Goal: Task Accomplishment & Management: Manage account settings

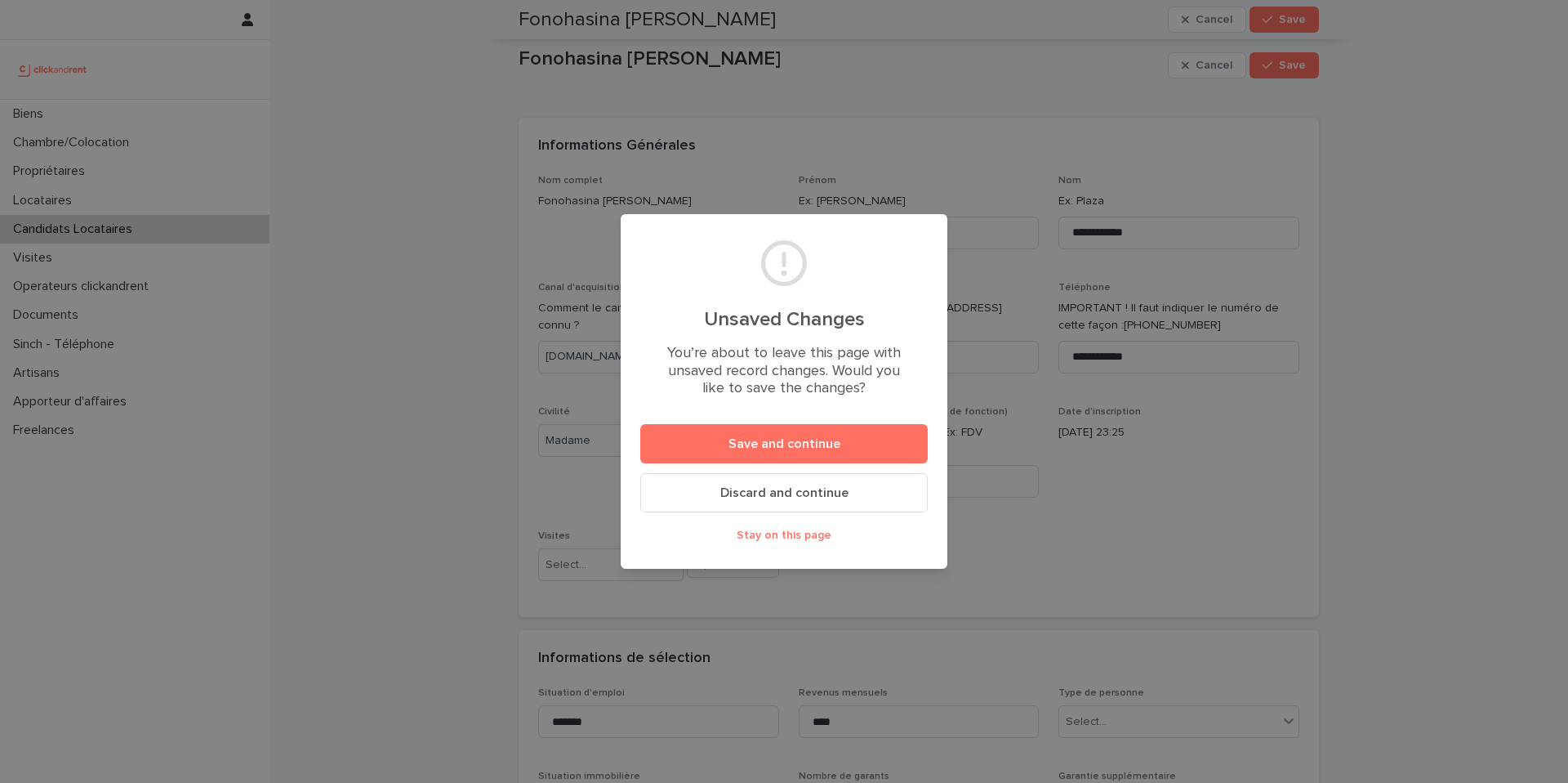
scroll to position [1014, 0]
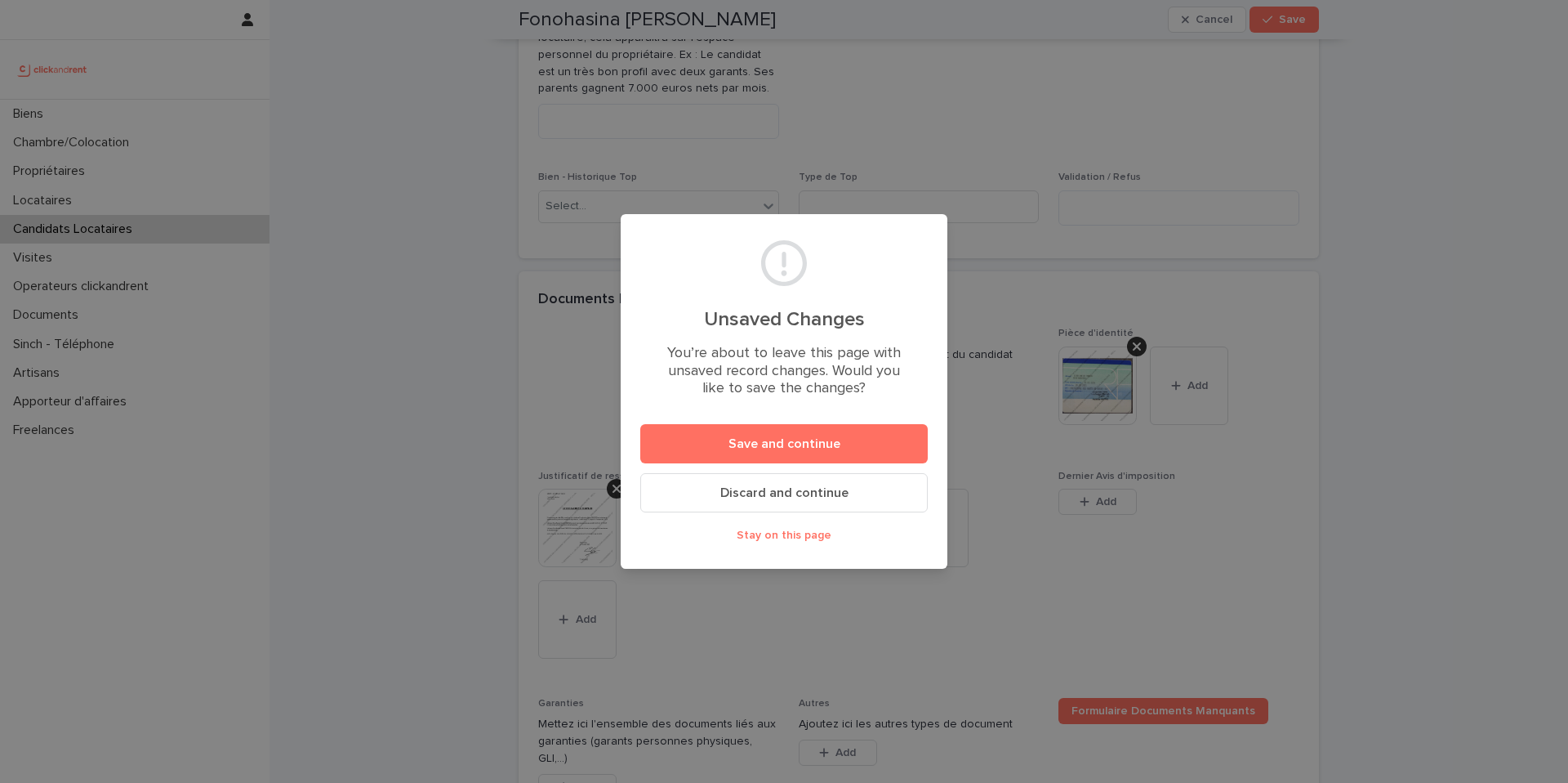
drag, startPoint x: 796, startPoint y: 540, endPoint x: 812, endPoint y: 541, distance: 16.0
click at [796, 540] on span "Stay on this page" at bounding box center [784, 534] width 95 height 11
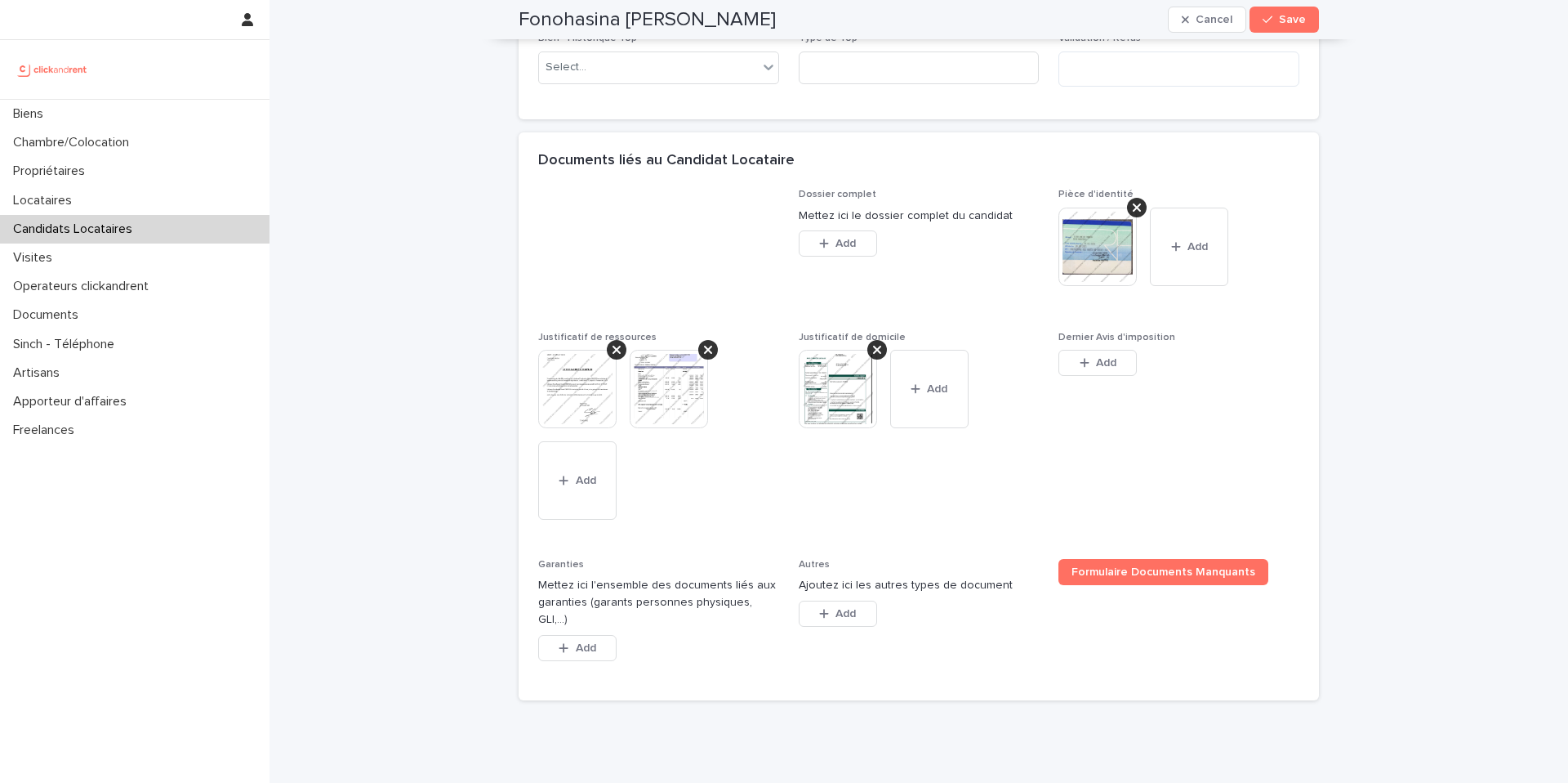
scroll to position [1195, 0]
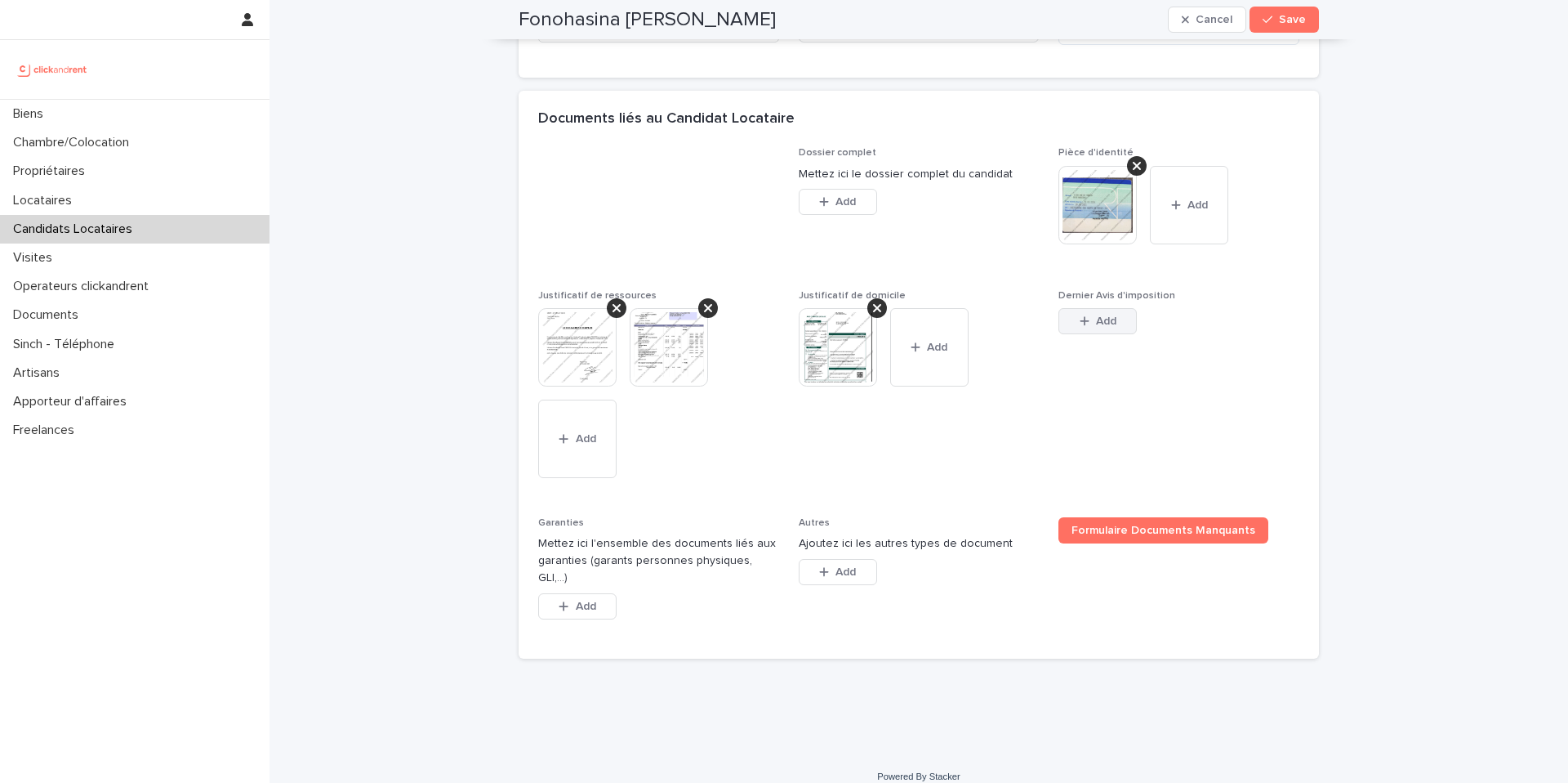
click at [1101, 314] on button "Add" at bounding box center [1097, 321] width 78 height 26
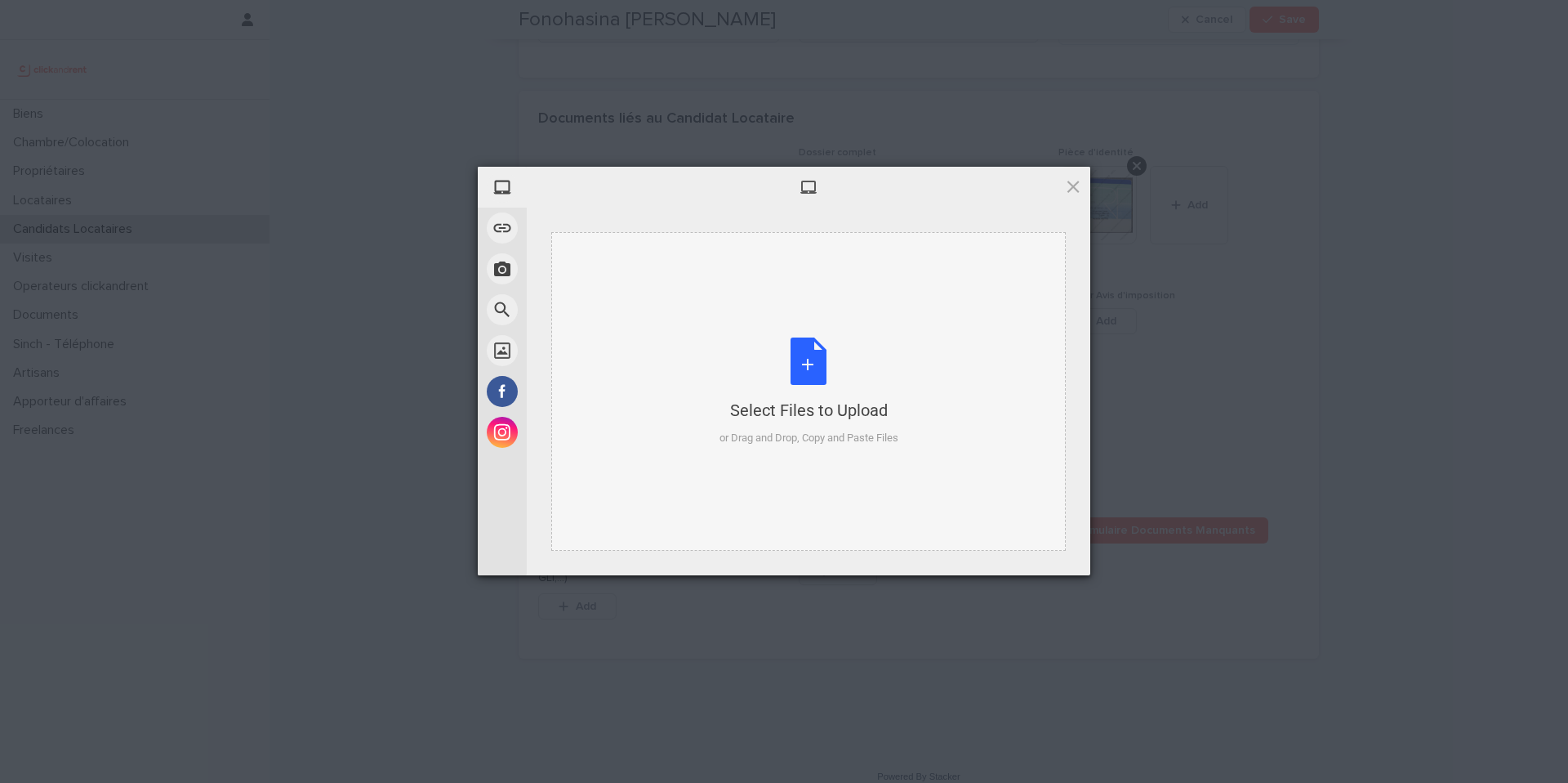
click at [729, 419] on div "Select Files to Upload" at bounding box center [808, 410] width 179 height 23
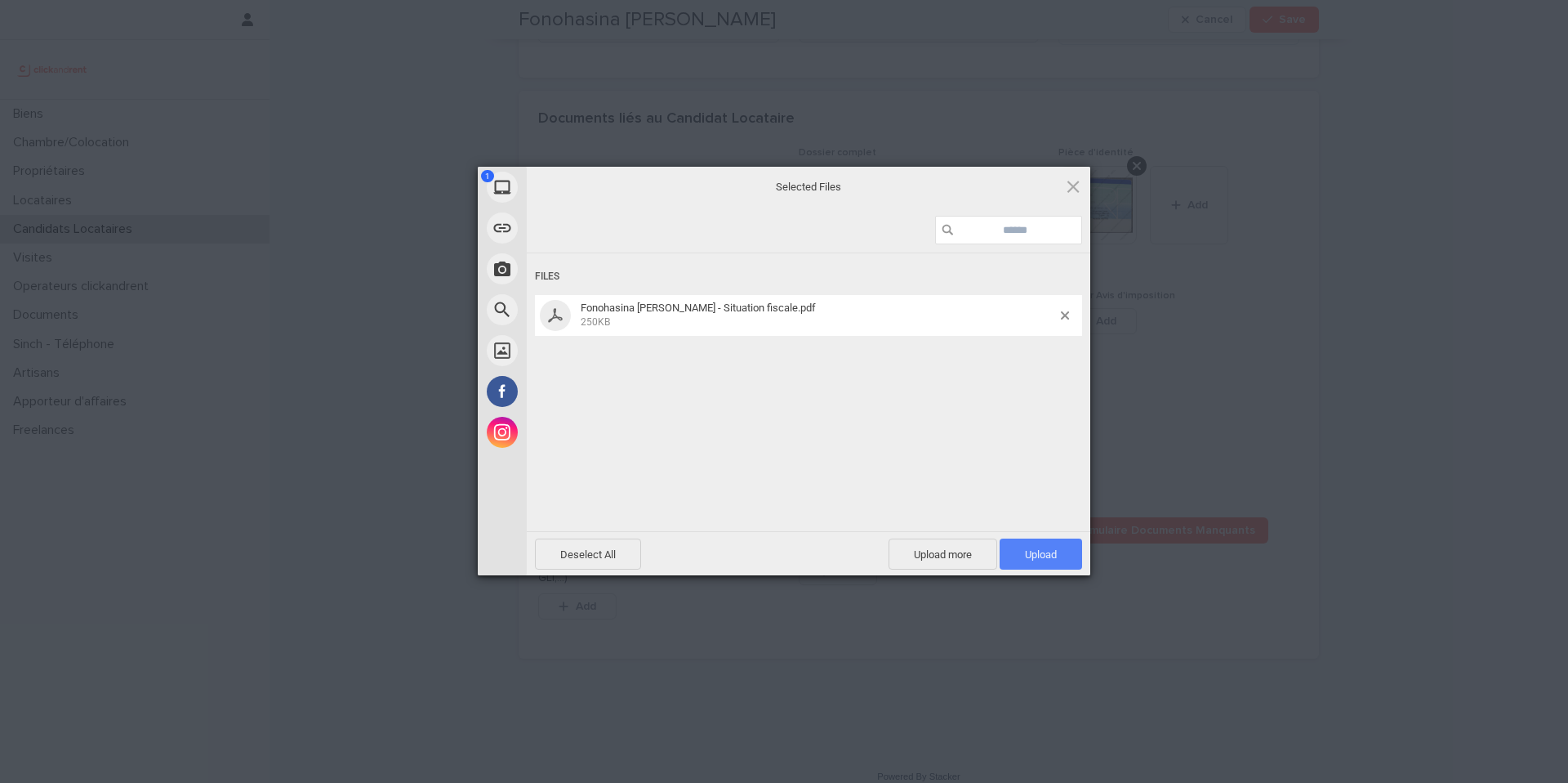
click at [1050, 559] on span "Upload 1" at bounding box center [1041, 555] width 32 height 12
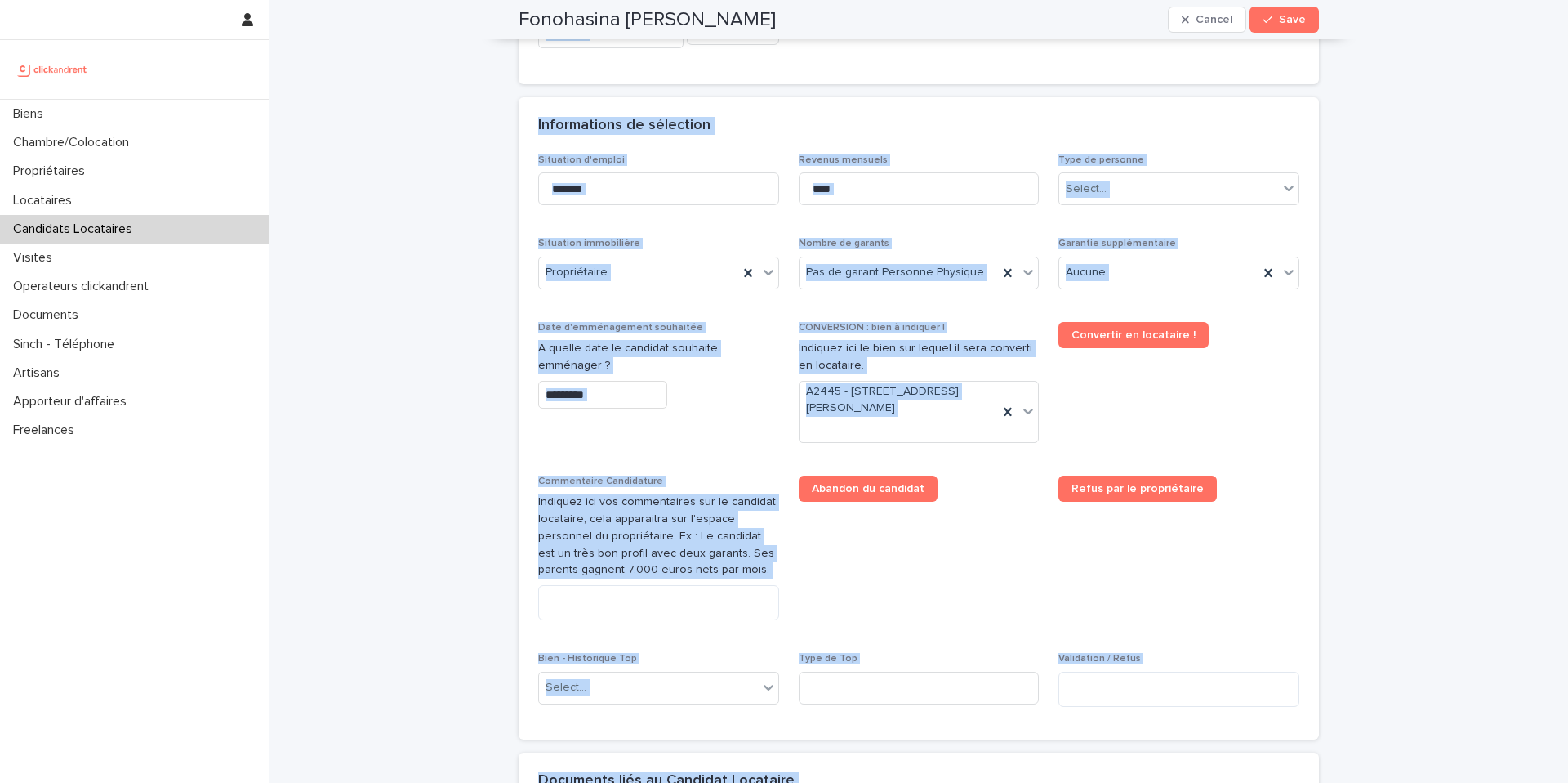
scroll to position [0, 0]
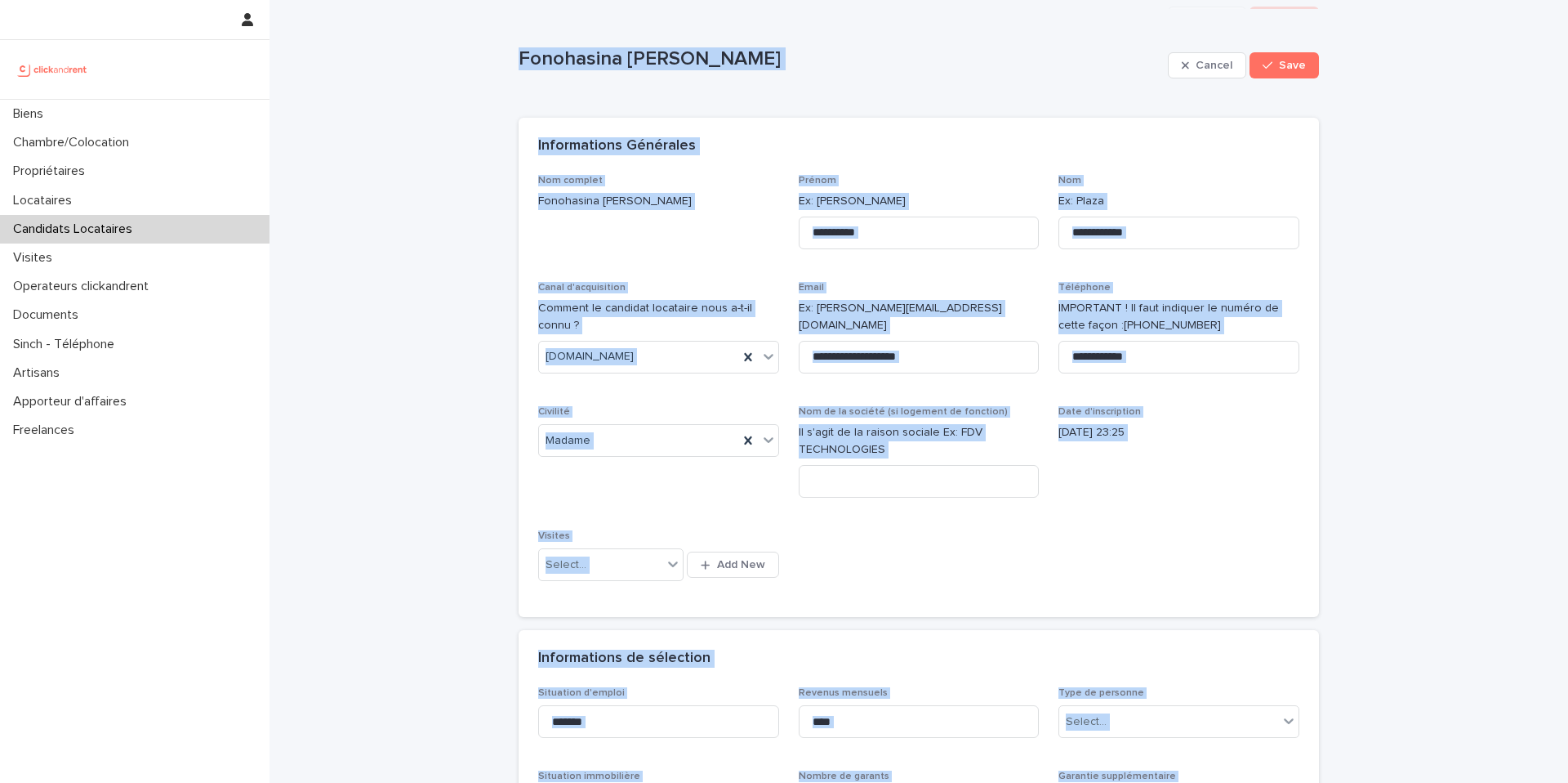
drag, startPoint x: 914, startPoint y: 505, endPoint x: 490, endPoint y: -14, distance: 670.2
click at [490, 0] on html "**********" at bounding box center [784, 392] width 1568 height 783
copy div "Fonohasina Sarah dreyer Cancel Save Sorry, there was an error saving your recor…"
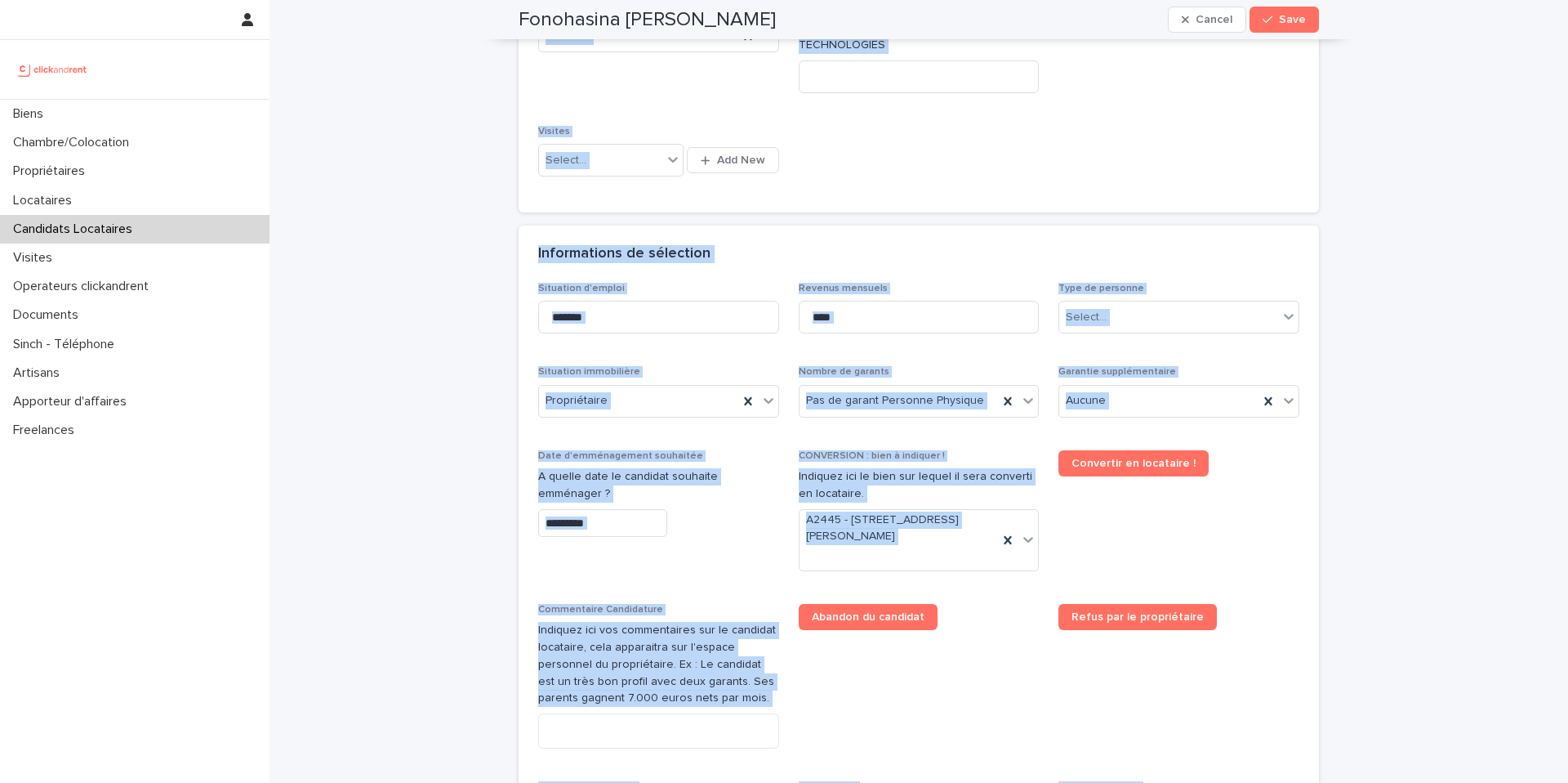
scroll to position [443, 0]
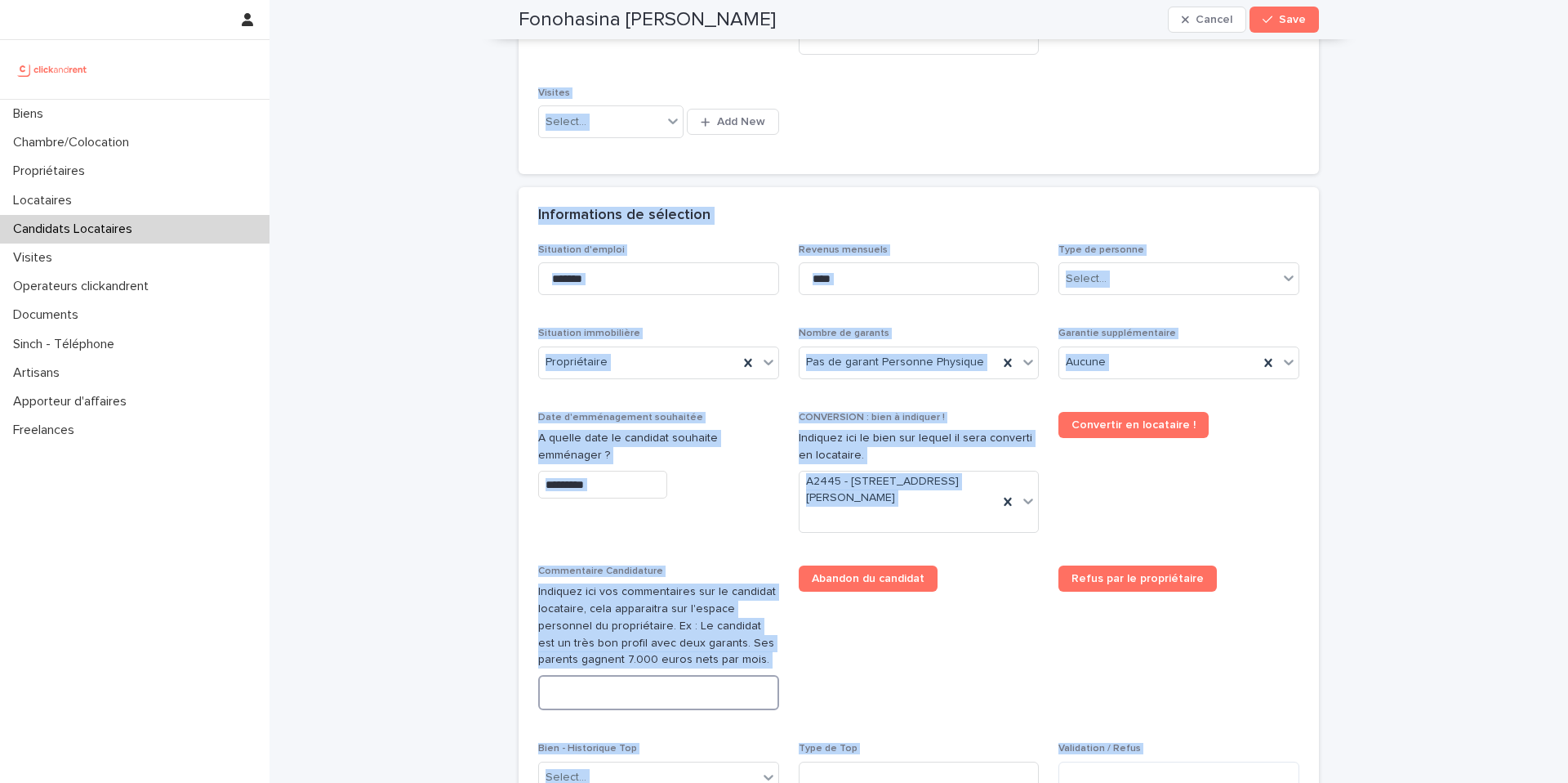
click at [622, 694] on textarea at bounding box center [658, 692] width 241 height 35
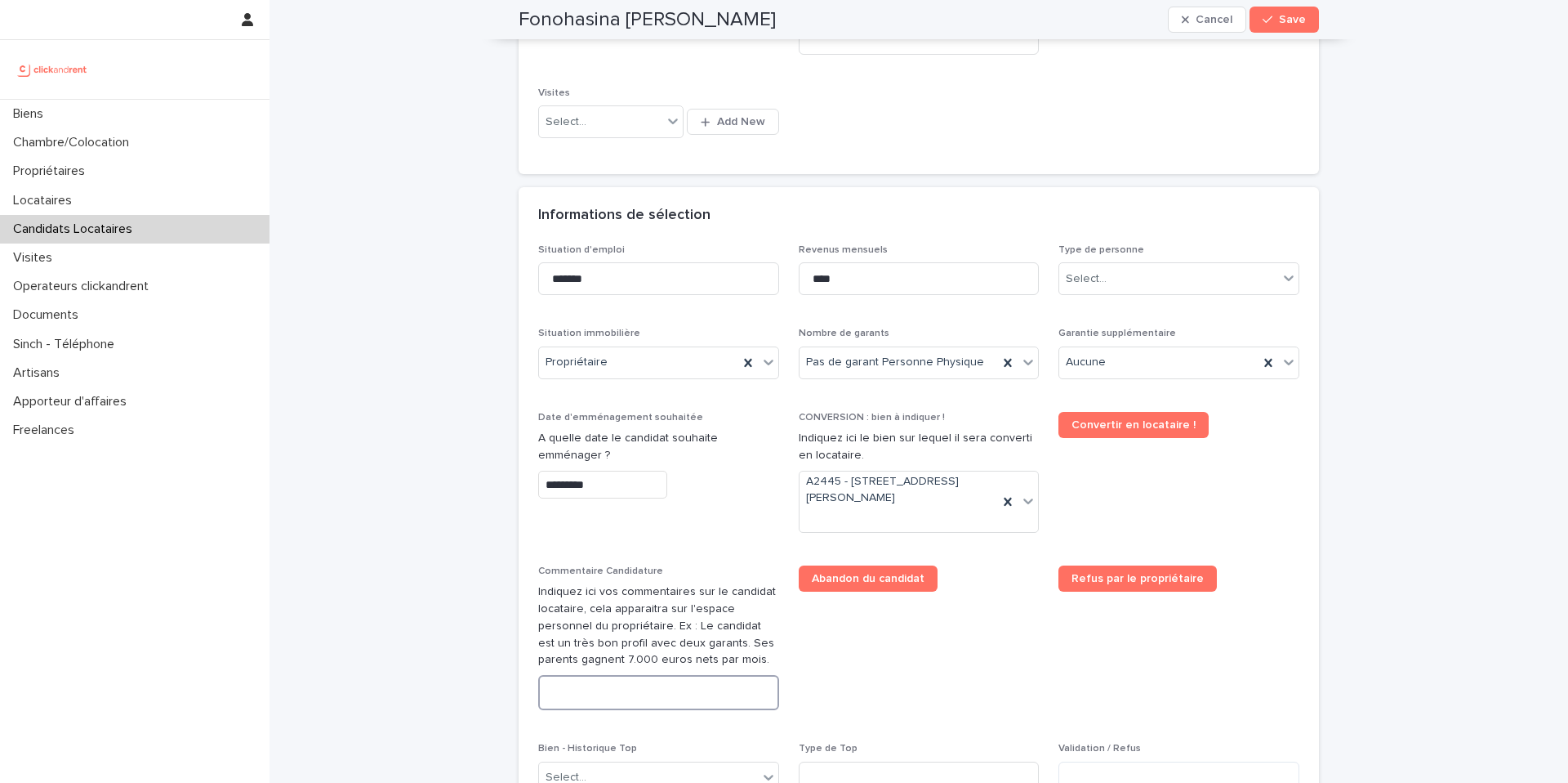
paste textarea "**********"
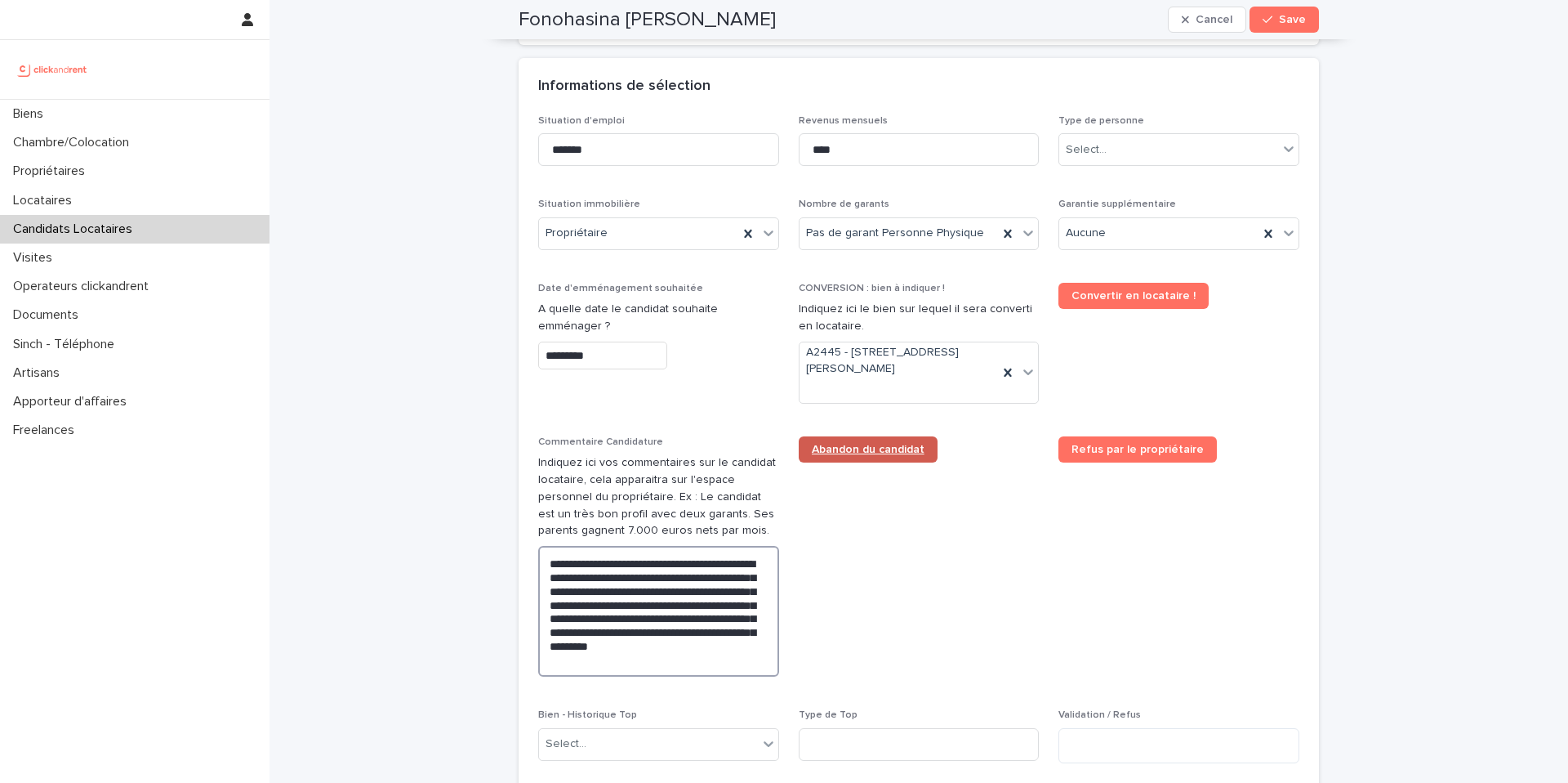
scroll to position [609, 0]
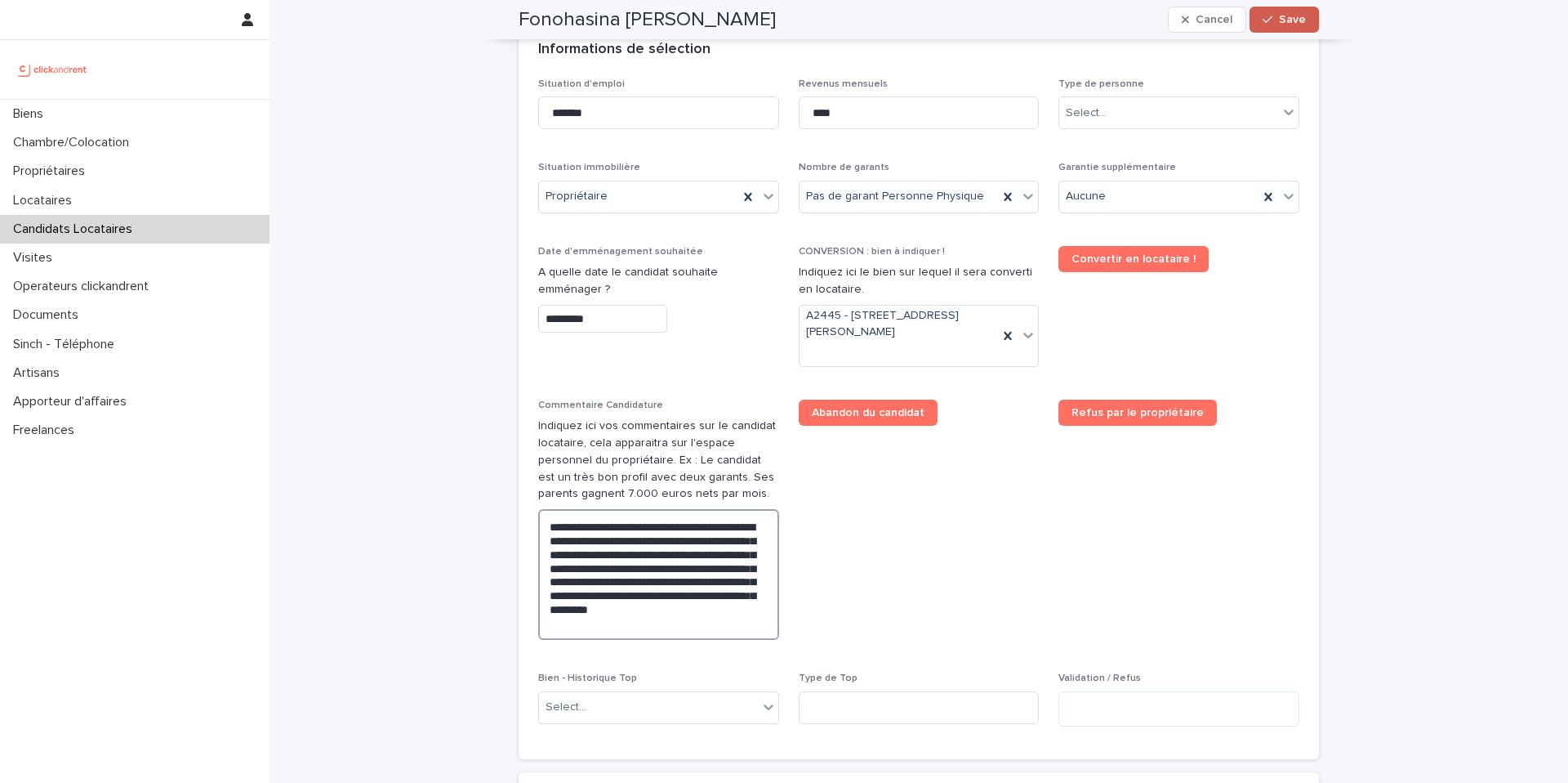
type textarea "**********"
click at [1282, 19] on span "Save" at bounding box center [1292, 19] width 27 height 11
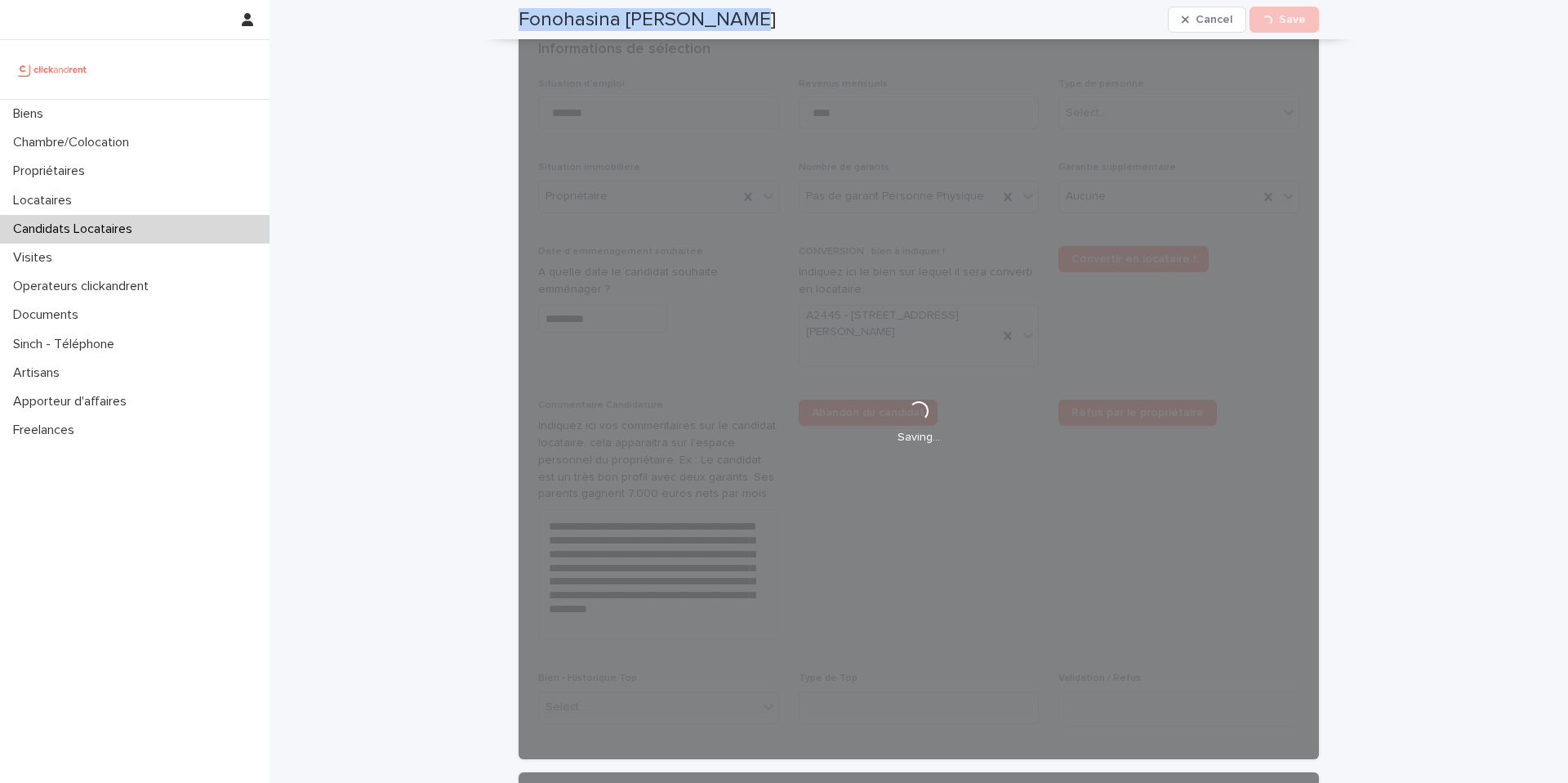
drag, startPoint x: 692, startPoint y: 27, endPoint x: 510, endPoint y: 28, distance: 182.0
click at [510, 28] on div "Fonohasina Sarah dreyer Cancel Loading... Save" at bounding box center [919, 19] width 879 height 39
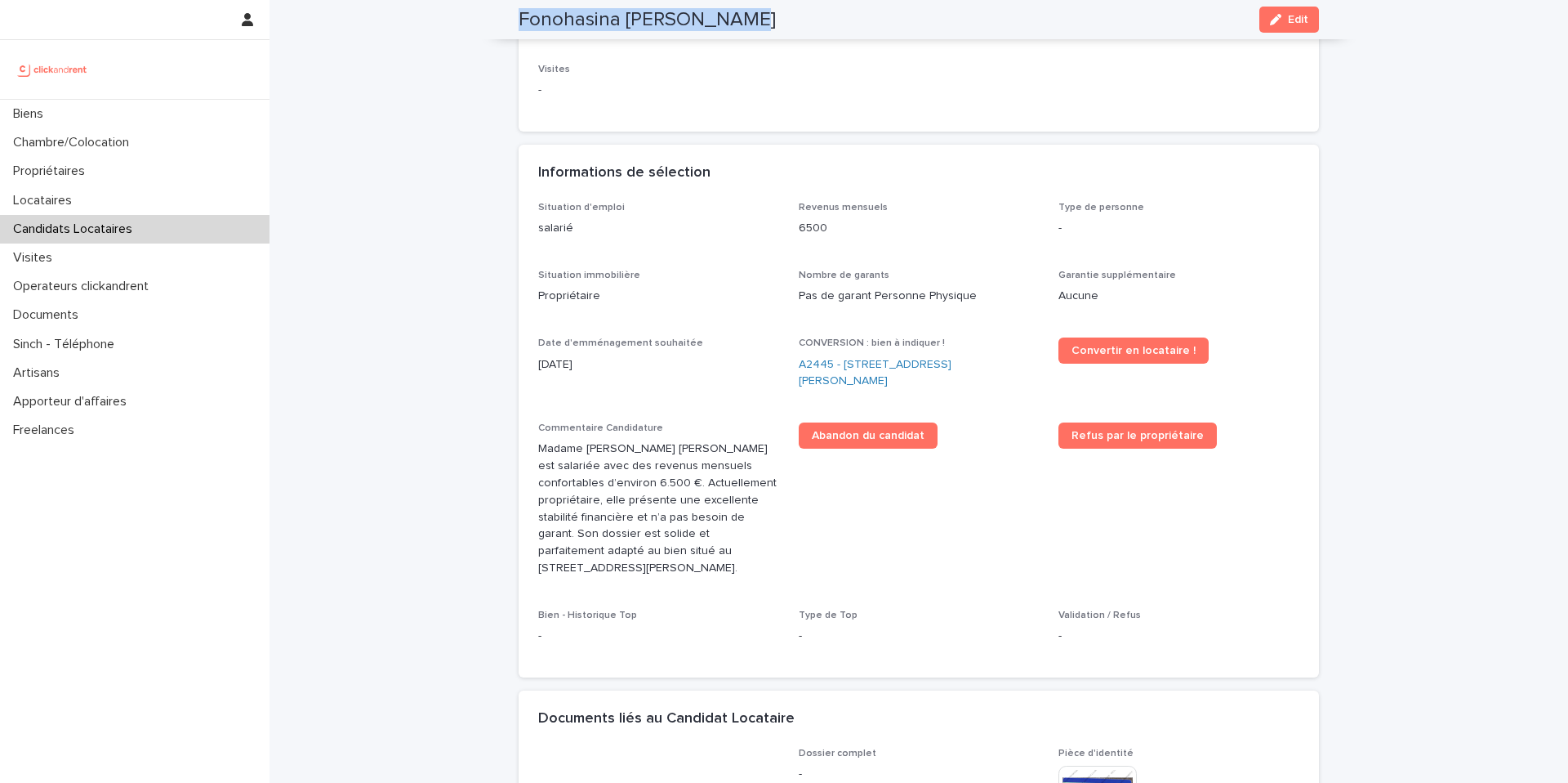
copy h2 "Fonohasina [PERSON_NAME]"
click at [64, 115] on div "Biens" at bounding box center [134, 113] width 269 height 29
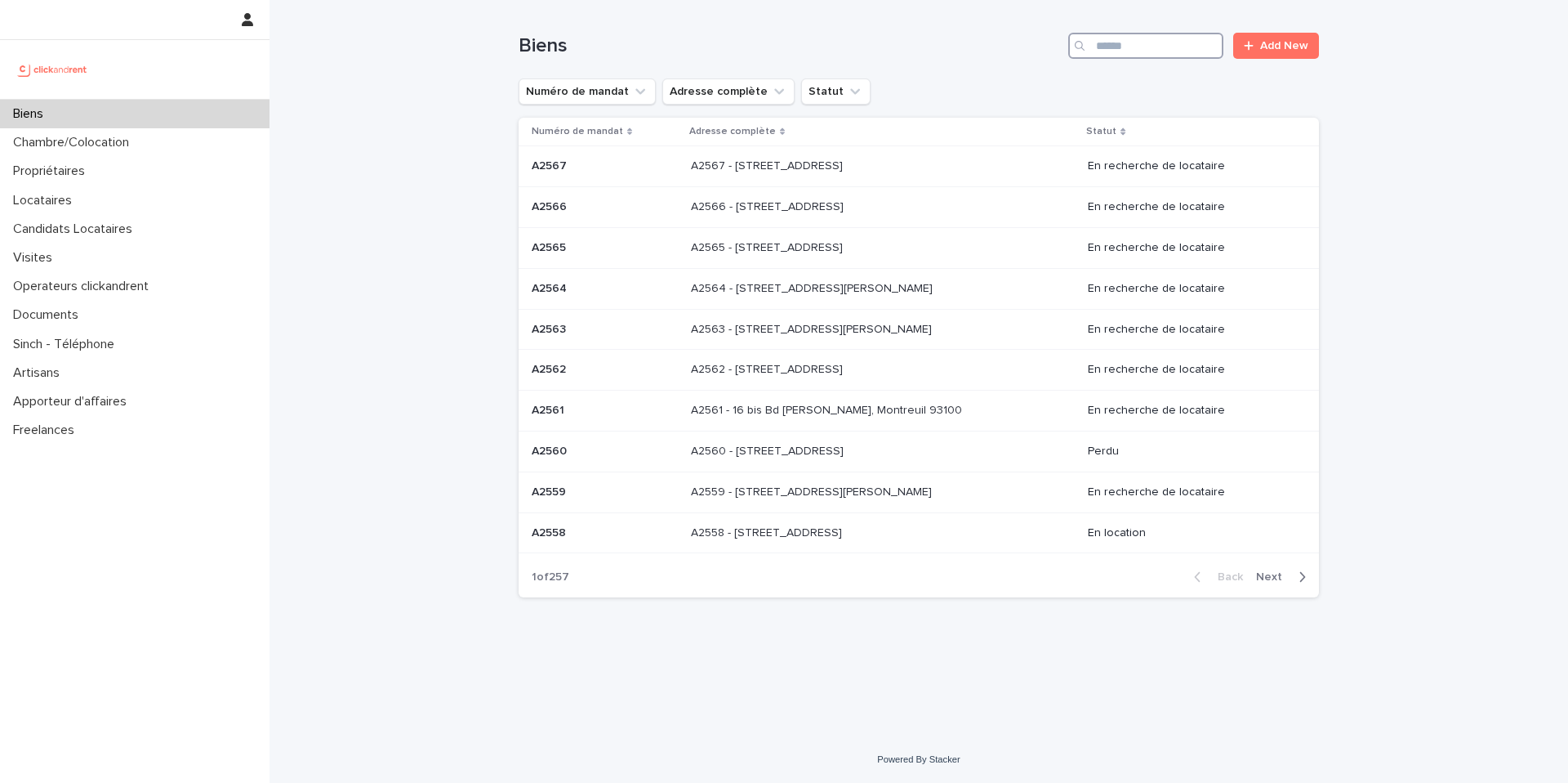
click at [1162, 47] on input "Search" at bounding box center [1145, 45] width 155 height 26
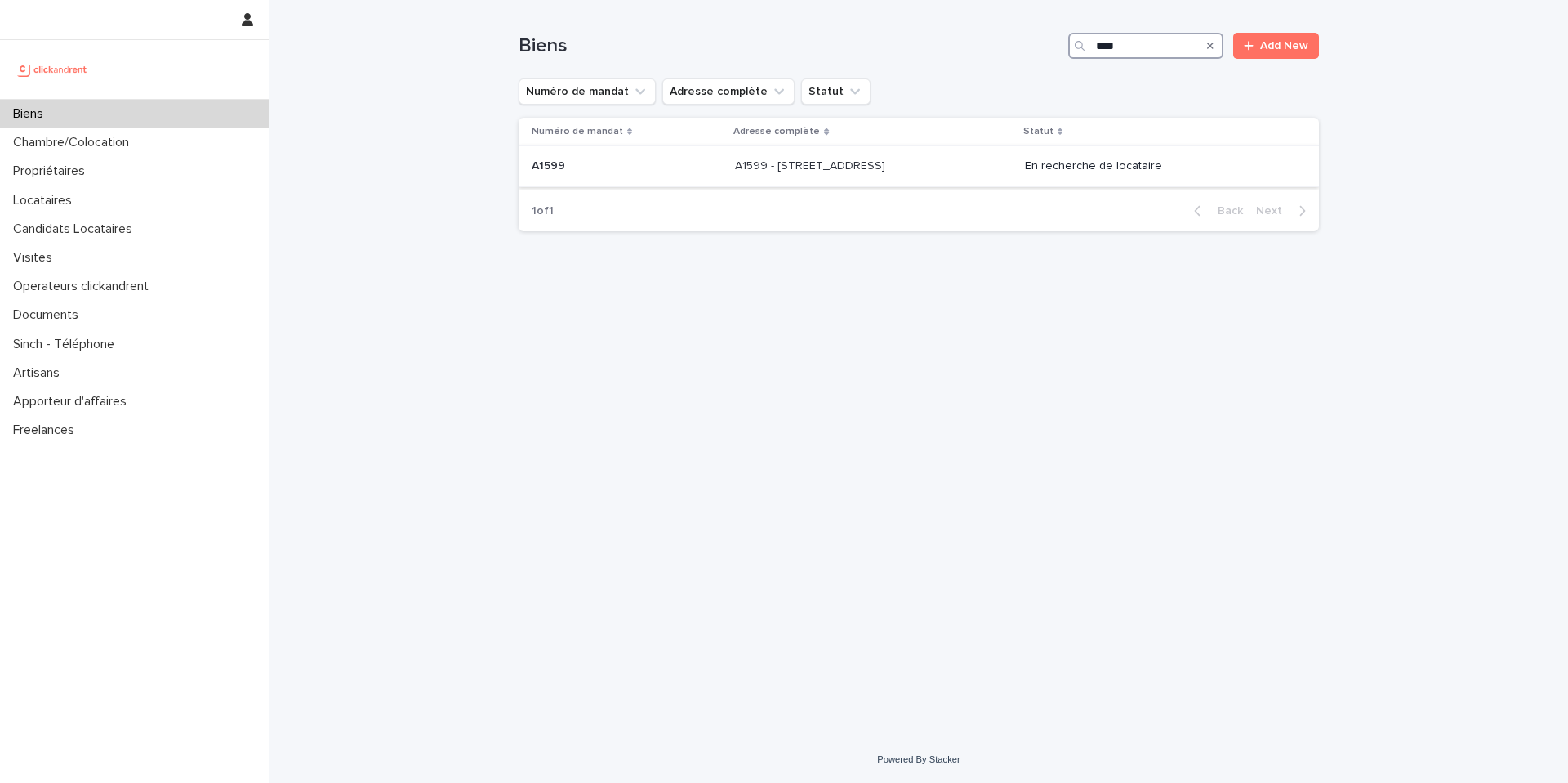
type input "****"
click at [971, 173] on div "A1599 - 2 rue Carnot, Boulogne-Billancourt 92100 A1599 - 2 rue Carnot, Boulogne…" at bounding box center [872, 166] width 276 height 27
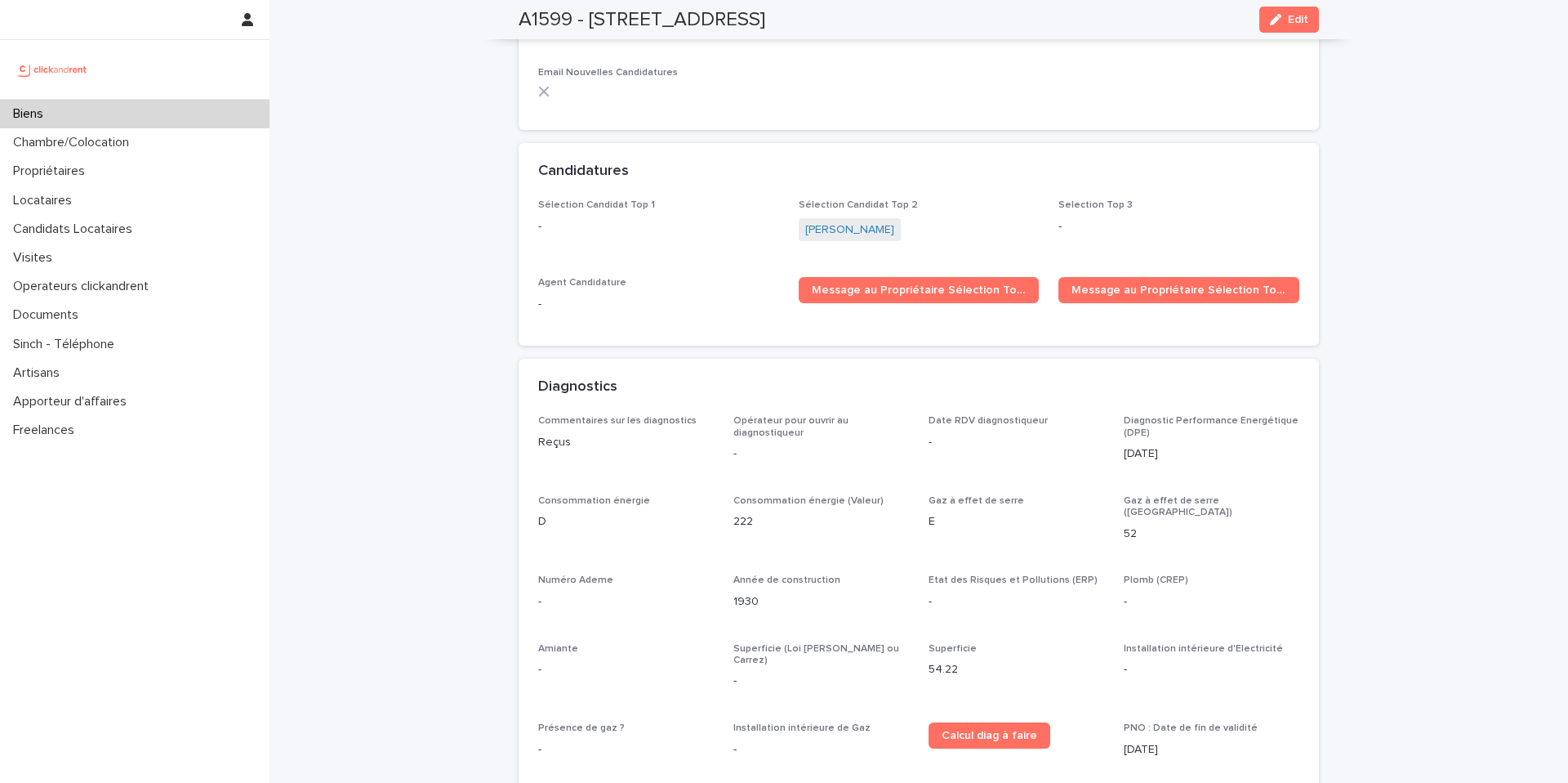
scroll to position [4853, 0]
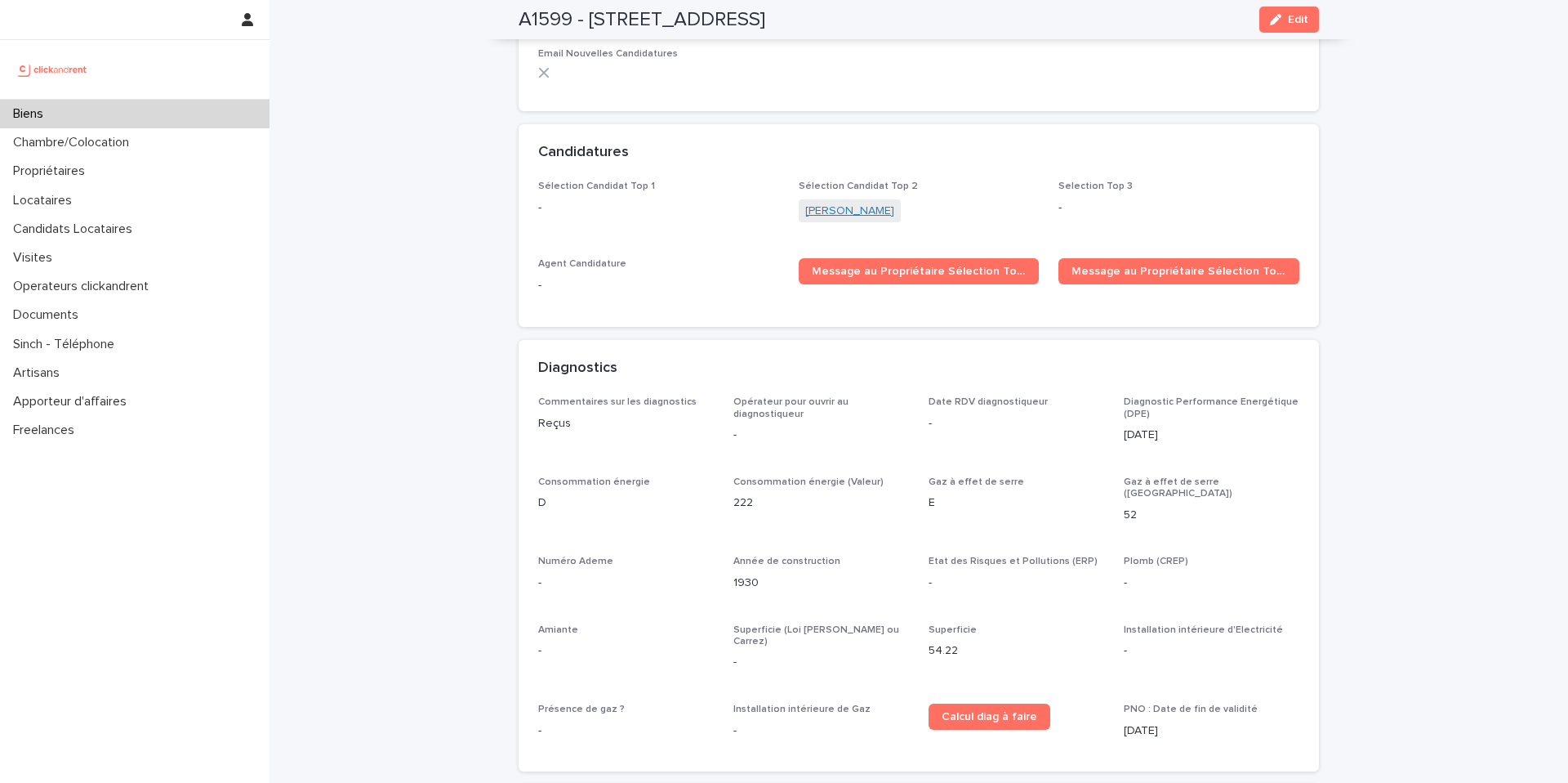
click at [819, 202] on link "Amy Liu" at bounding box center [850, 211] width 89 height 17
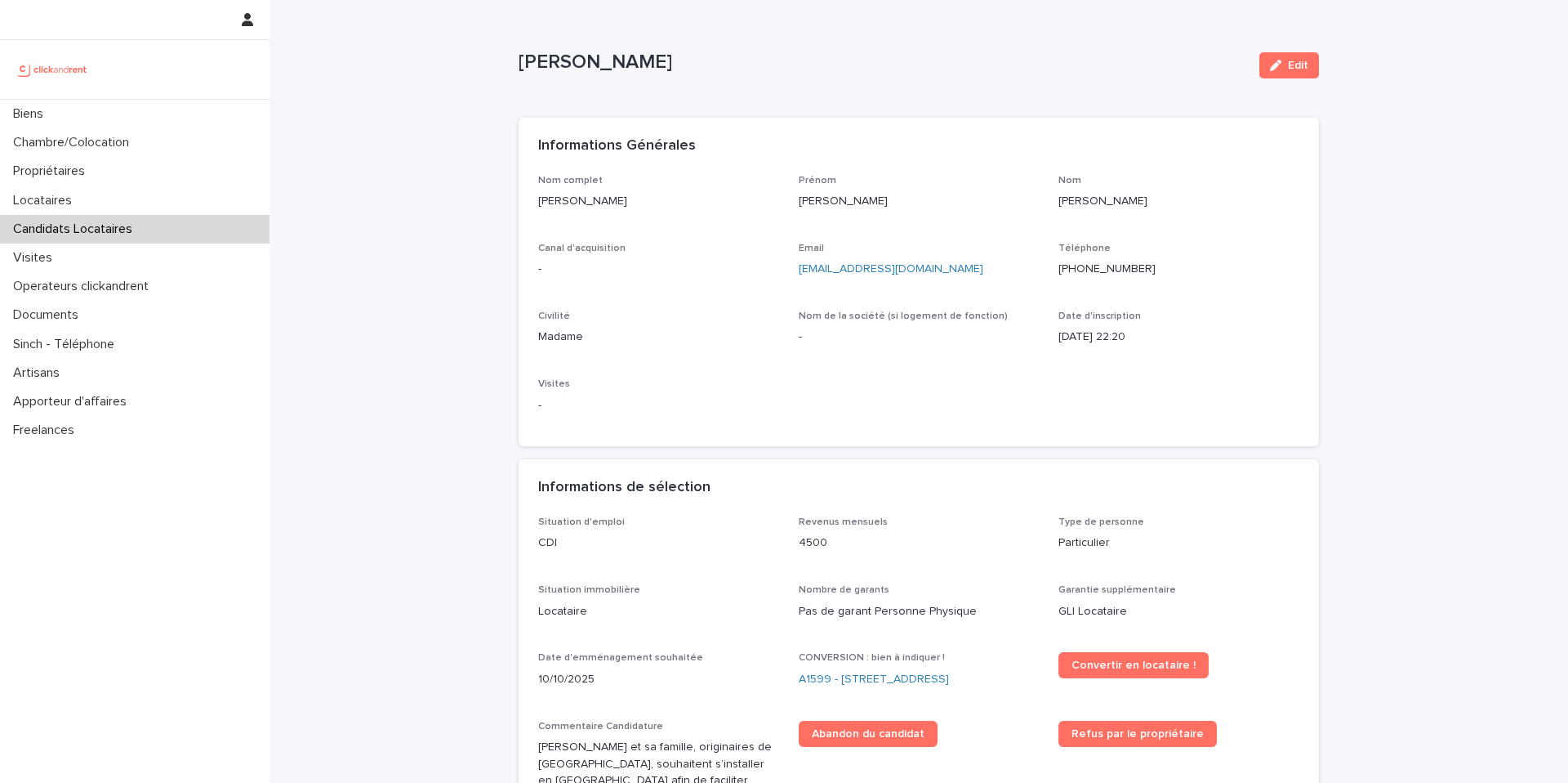
click at [1119, 269] on ringoverc2c-number-84e06f14122c "+33665592275" at bounding box center [1106, 269] width 97 height 11
click at [1278, 71] on button "Edit" at bounding box center [1289, 65] width 59 height 26
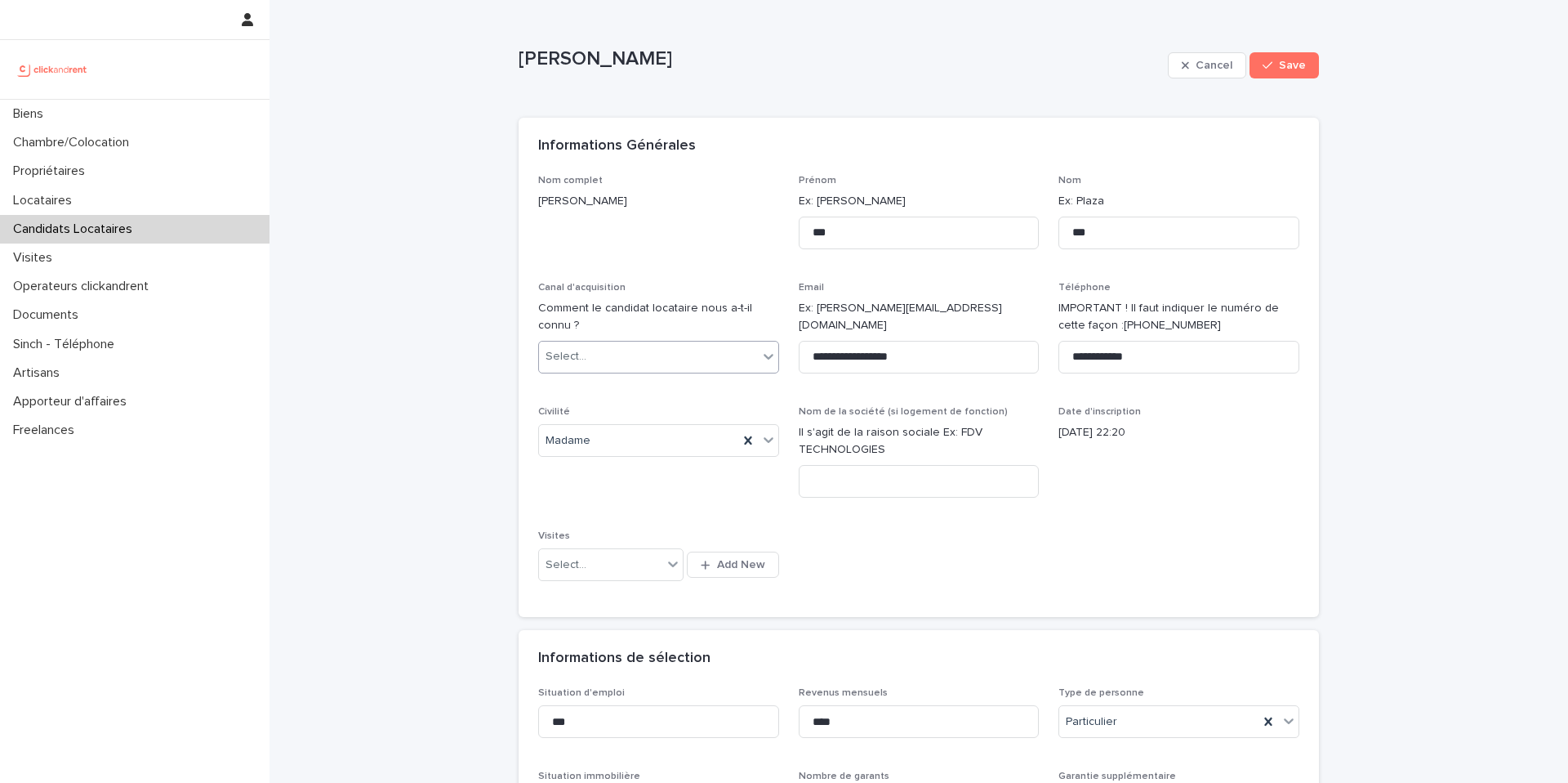
click at [660, 356] on div "Select..." at bounding box center [648, 357] width 219 height 27
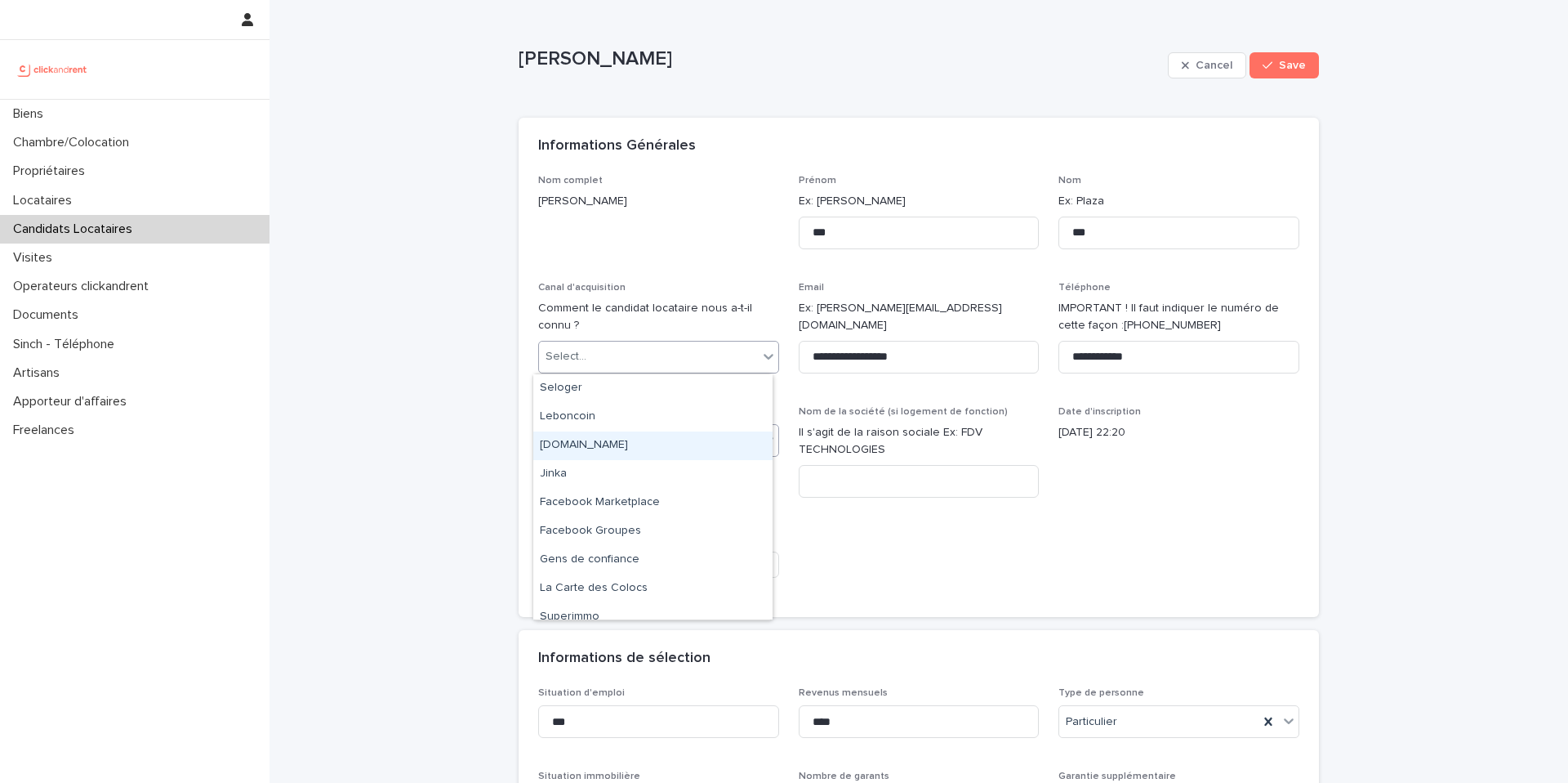
drag, startPoint x: 613, startPoint y: 443, endPoint x: 607, endPoint y: 432, distance: 12.5
click at [612, 443] on div "clickandrent.fr" at bounding box center [653, 446] width 240 height 29
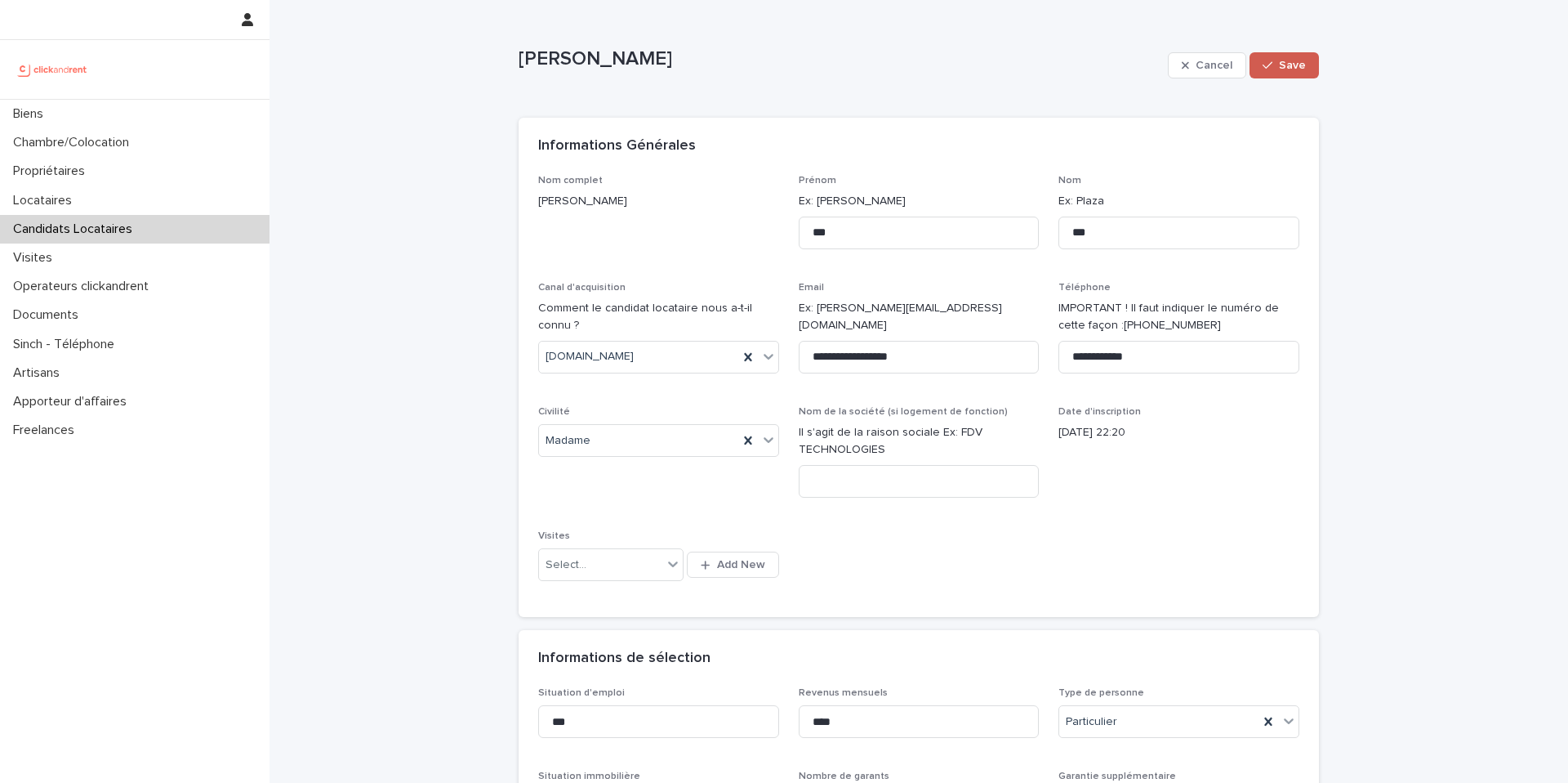
click at [1293, 71] on span "Save" at bounding box center [1292, 65] width 27 height 11
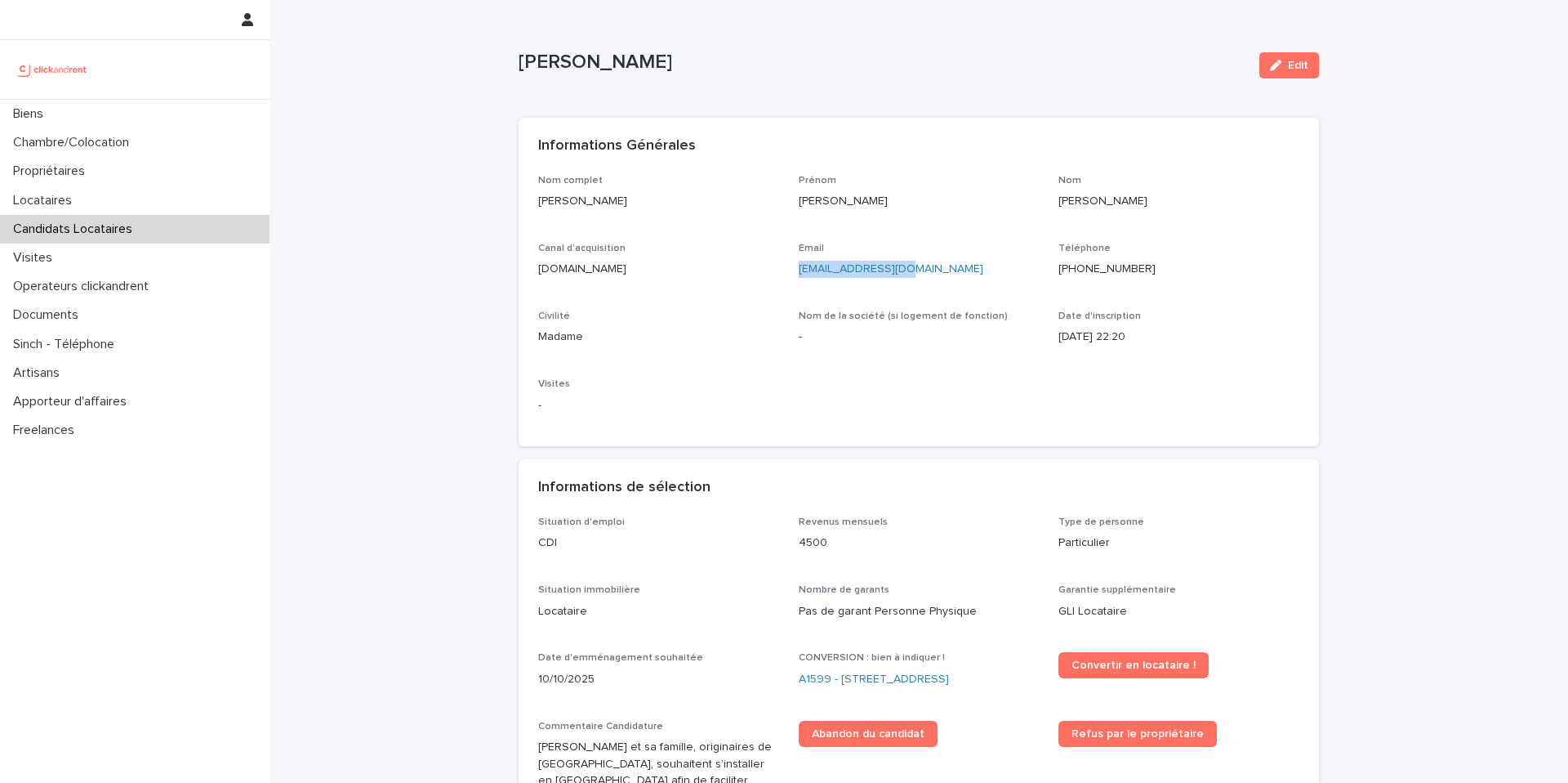
drag, startPoint x: 908, startPoint y: 266, endPoint x: 791, endPoint y: 267, distance: 117.0
click at [798, 267] on p "amyliusy@gmail.com" at bounding box center [919, 269] width 241 height 17
copy link "amyliusy@gmail.com"
click at [97, 228] on p "Candidats Locataires" at bounding box center [75, 229] width 139 height 16
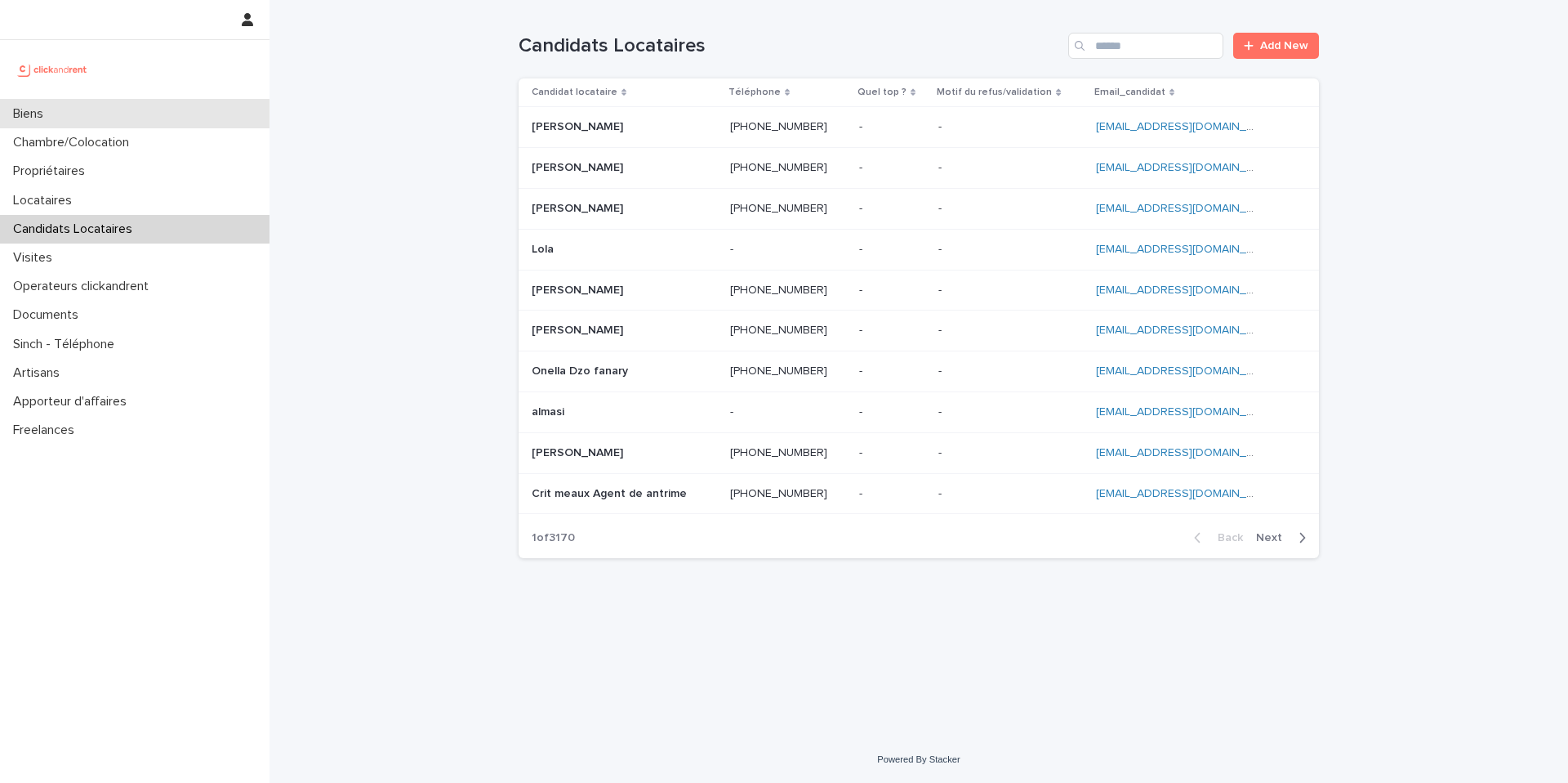
click at [42, 116] on p "Biens" at bounding box center [31, 114] width 50 height 16
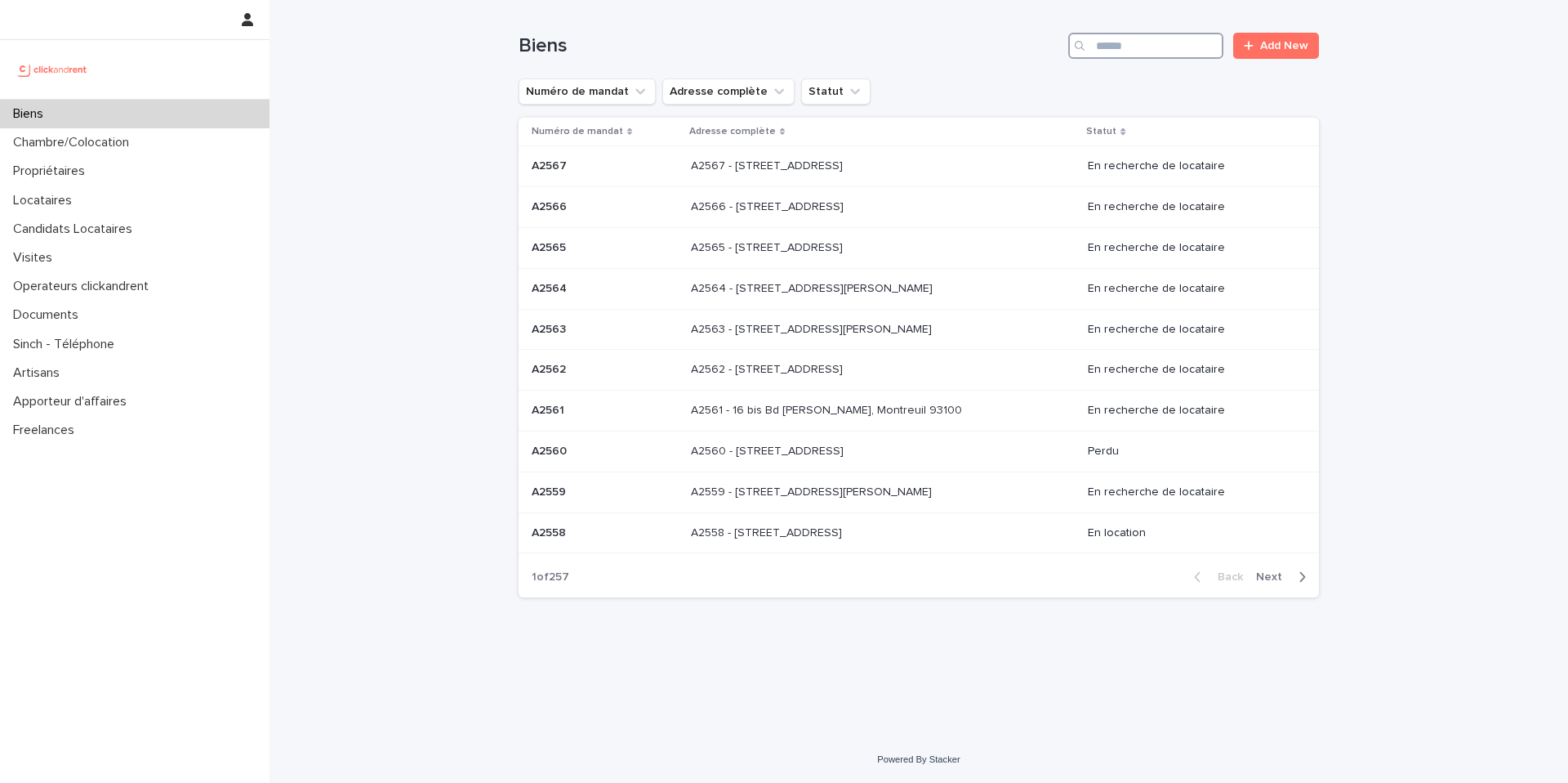
click at [1177, 44] on input "Search" at bounding box center [1145, 45] width 155 height 26
paste input "*****"
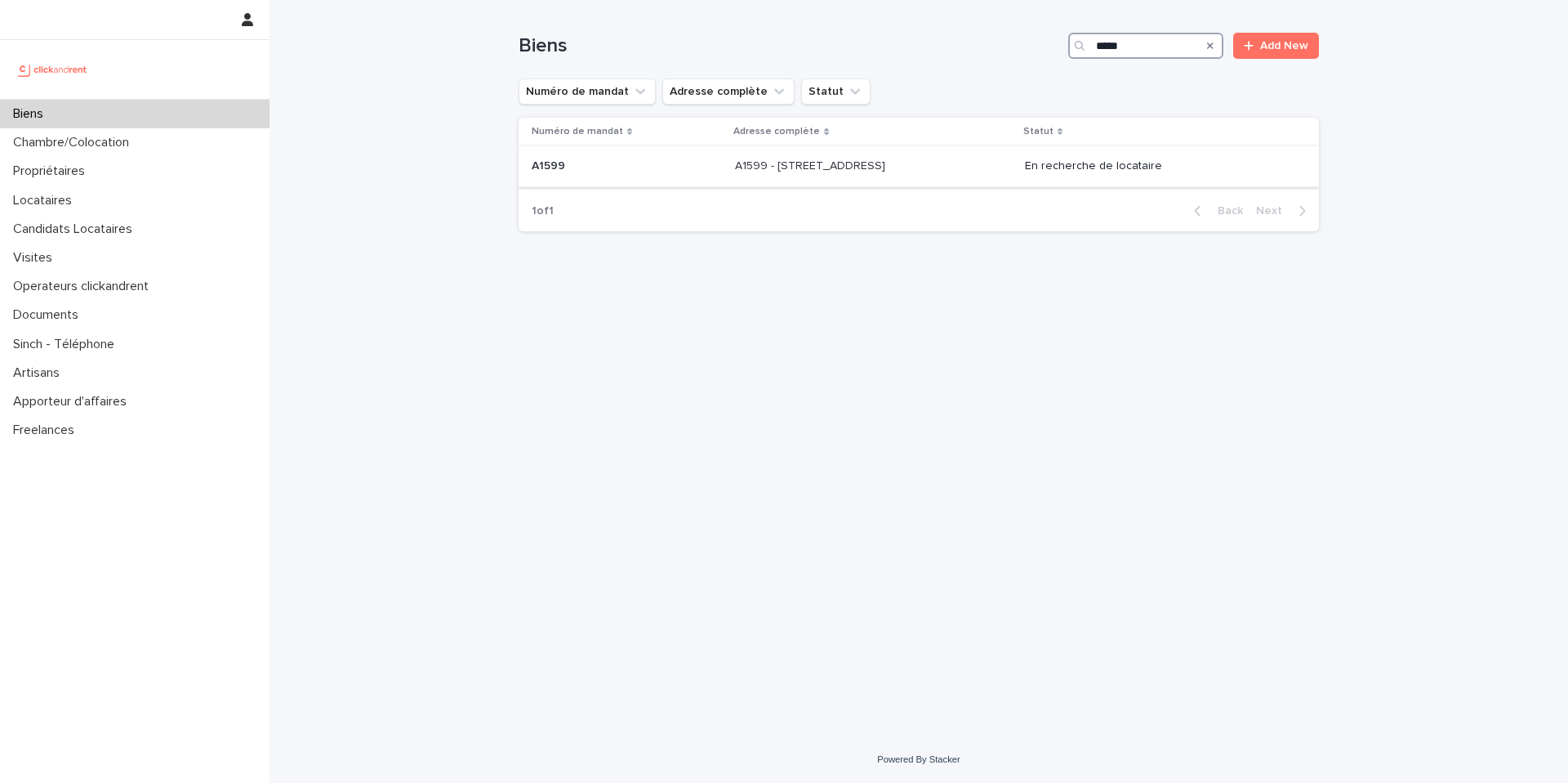
type input "*****"
click at [736, 174] on div "A1599 - 2 rue Carnot, Boulogne-Billancourt 92100 A1599 - 2 rue Carnot, Boulogne…" at bounding box center [872, 166] width 276 height 27
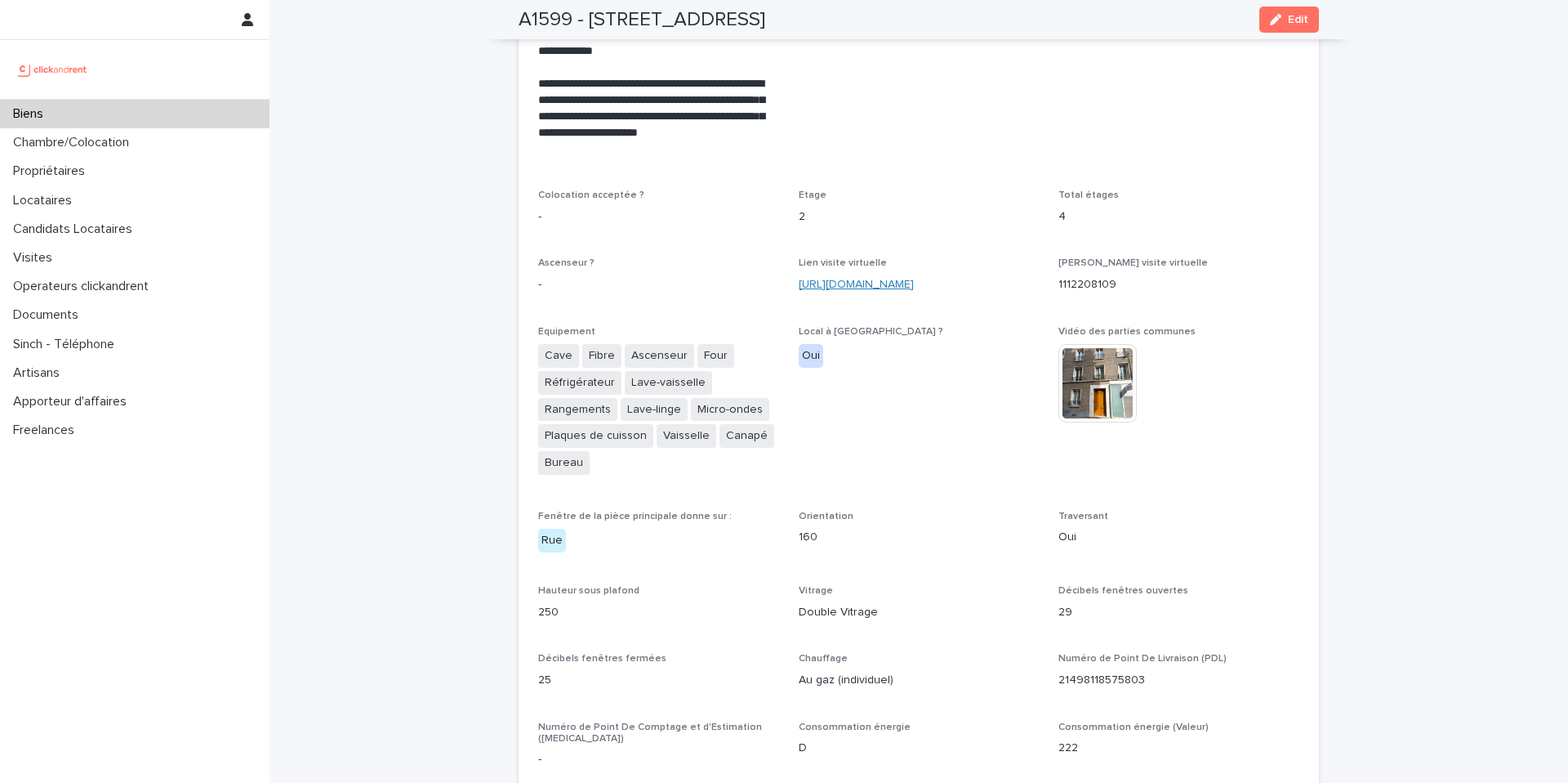
scroll to position [3187, 0]
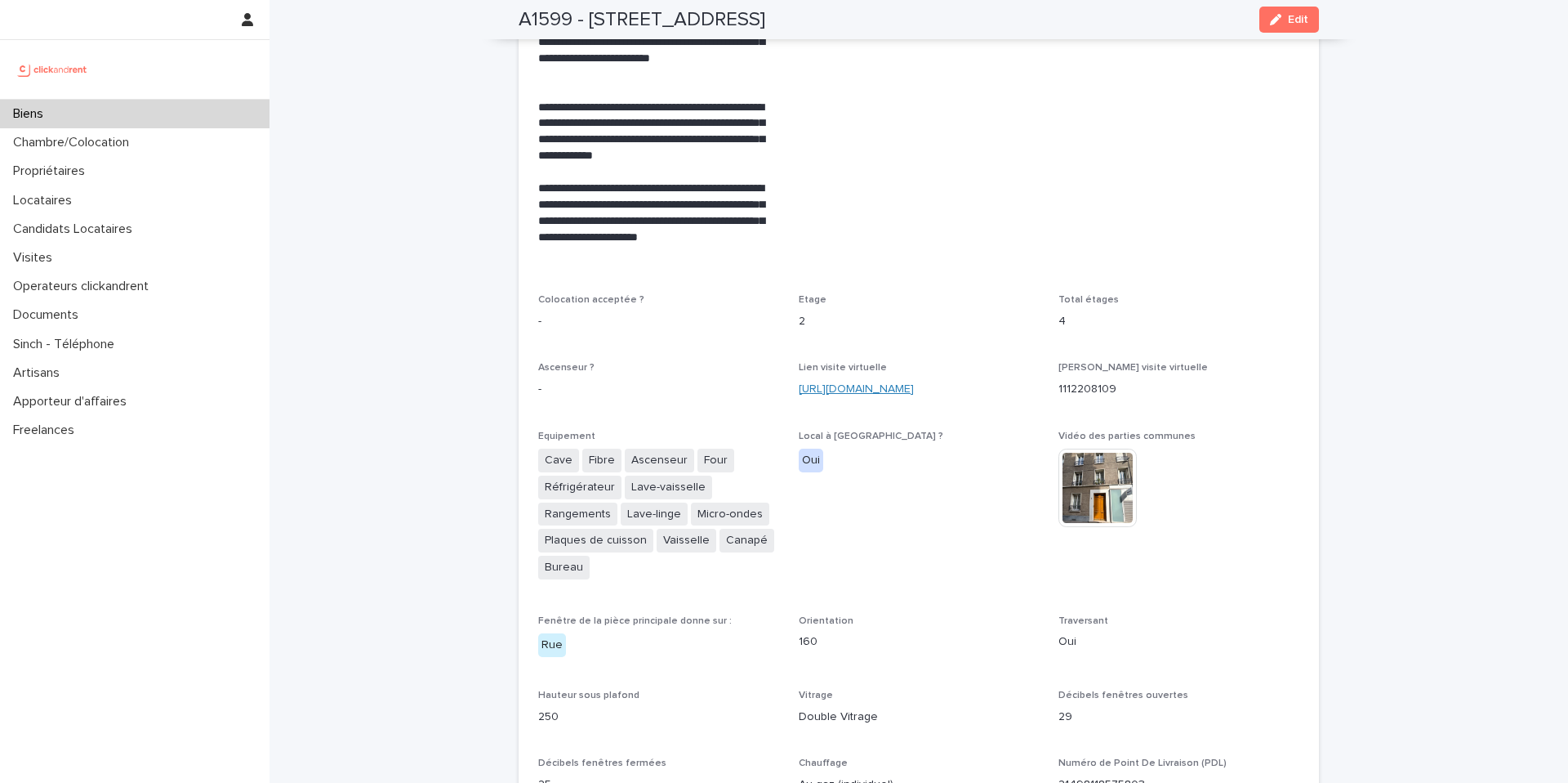
click at [873, 392] on link "https://my.matterport.com/show/?m=tLjP5q5WiKE" at bounding box center [856, 388] width 115 height 11
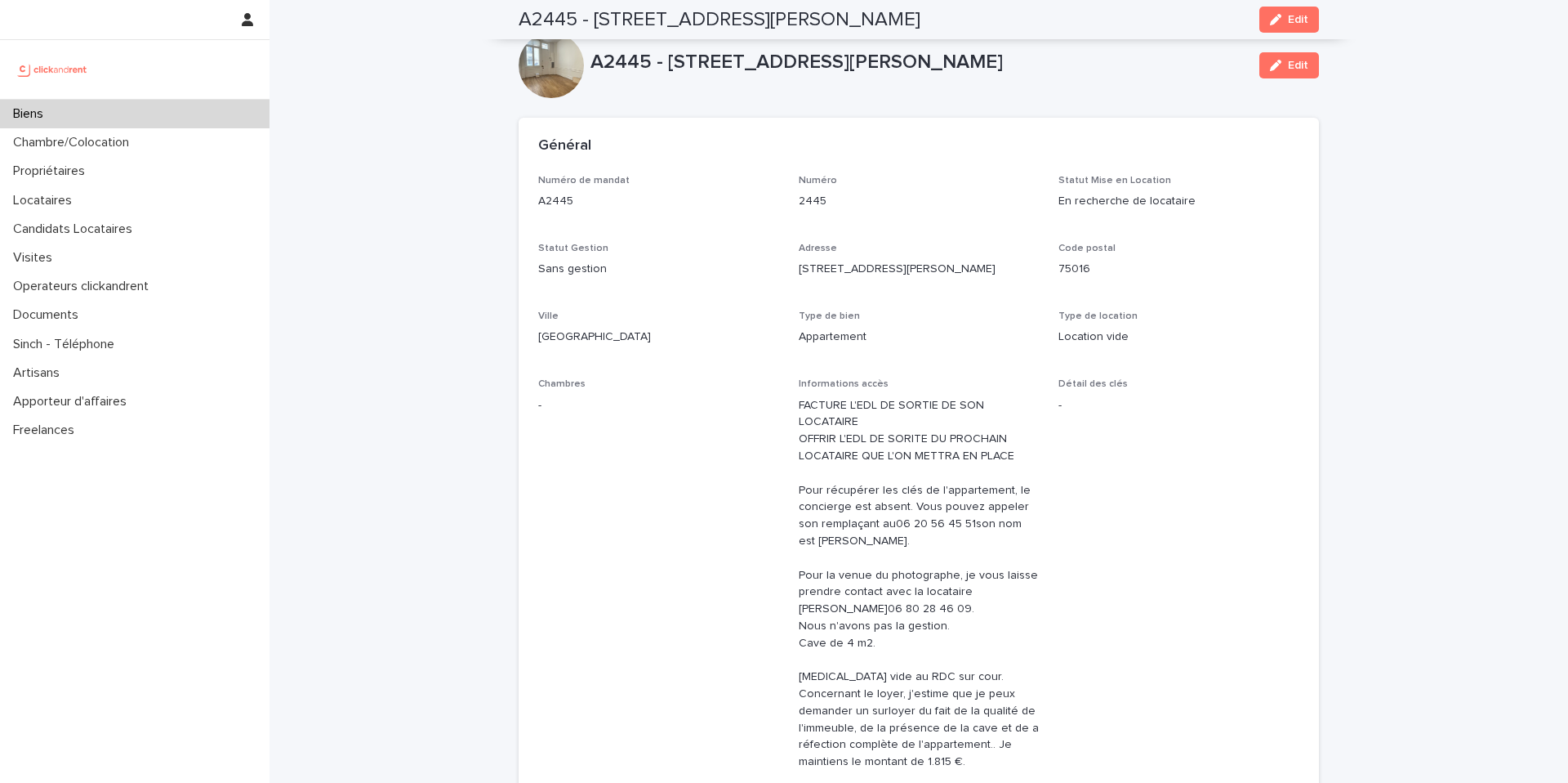
scroll to position [4949, 0]
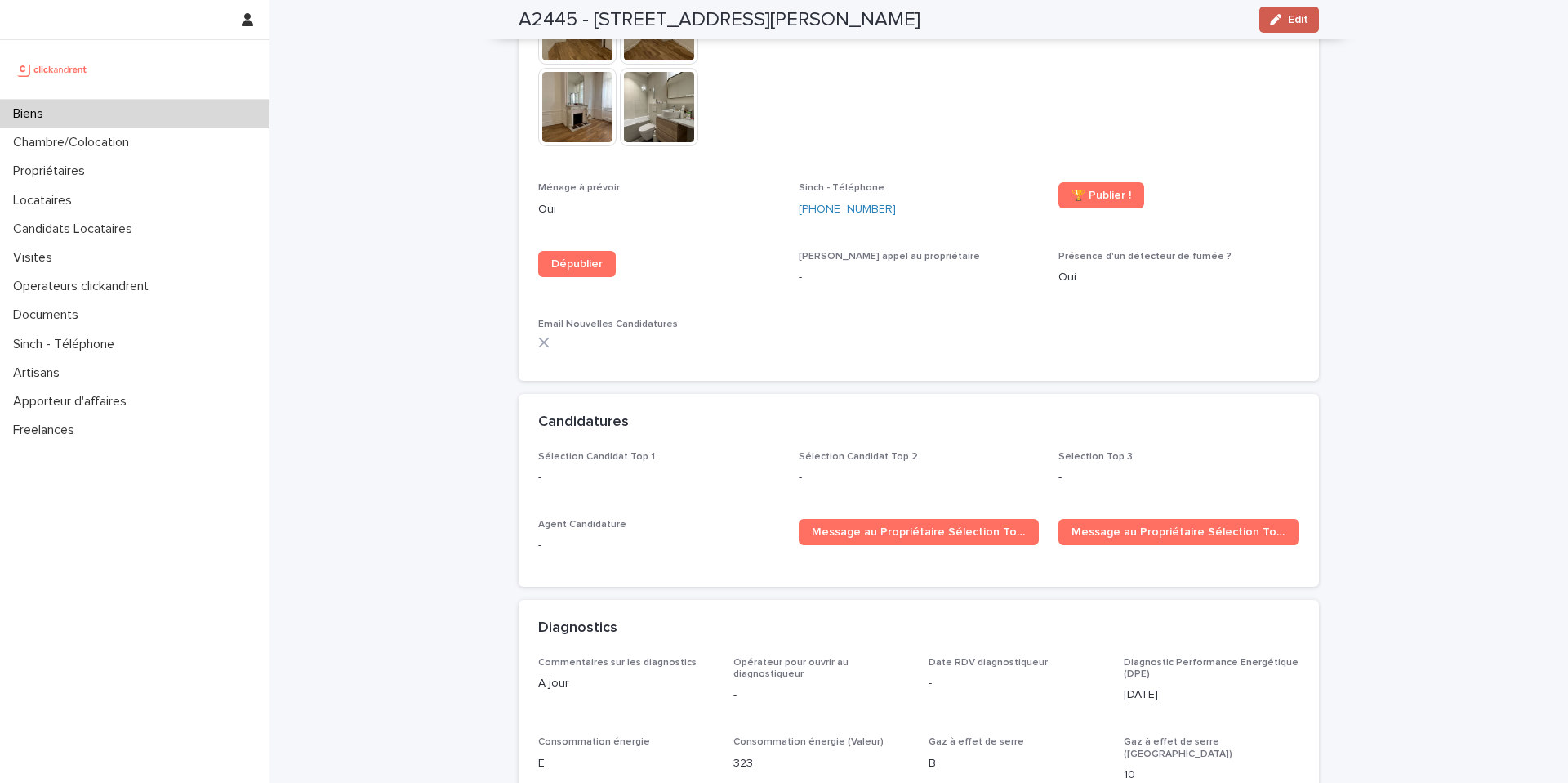
click at [1290, 17] on span "Edit" at bounding box center [1298, 19] width 20 height 11
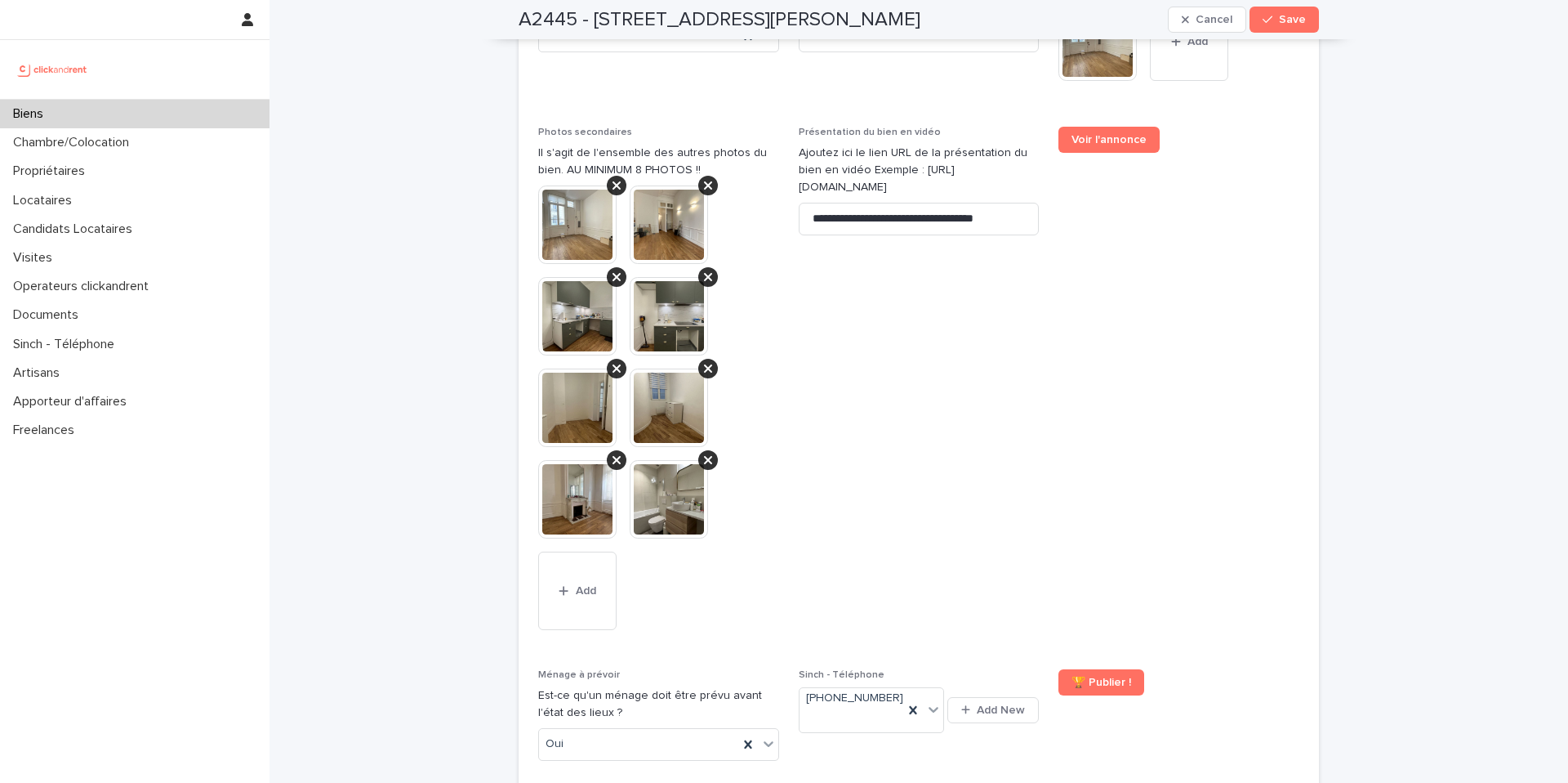
scroll to position [7469, 0]
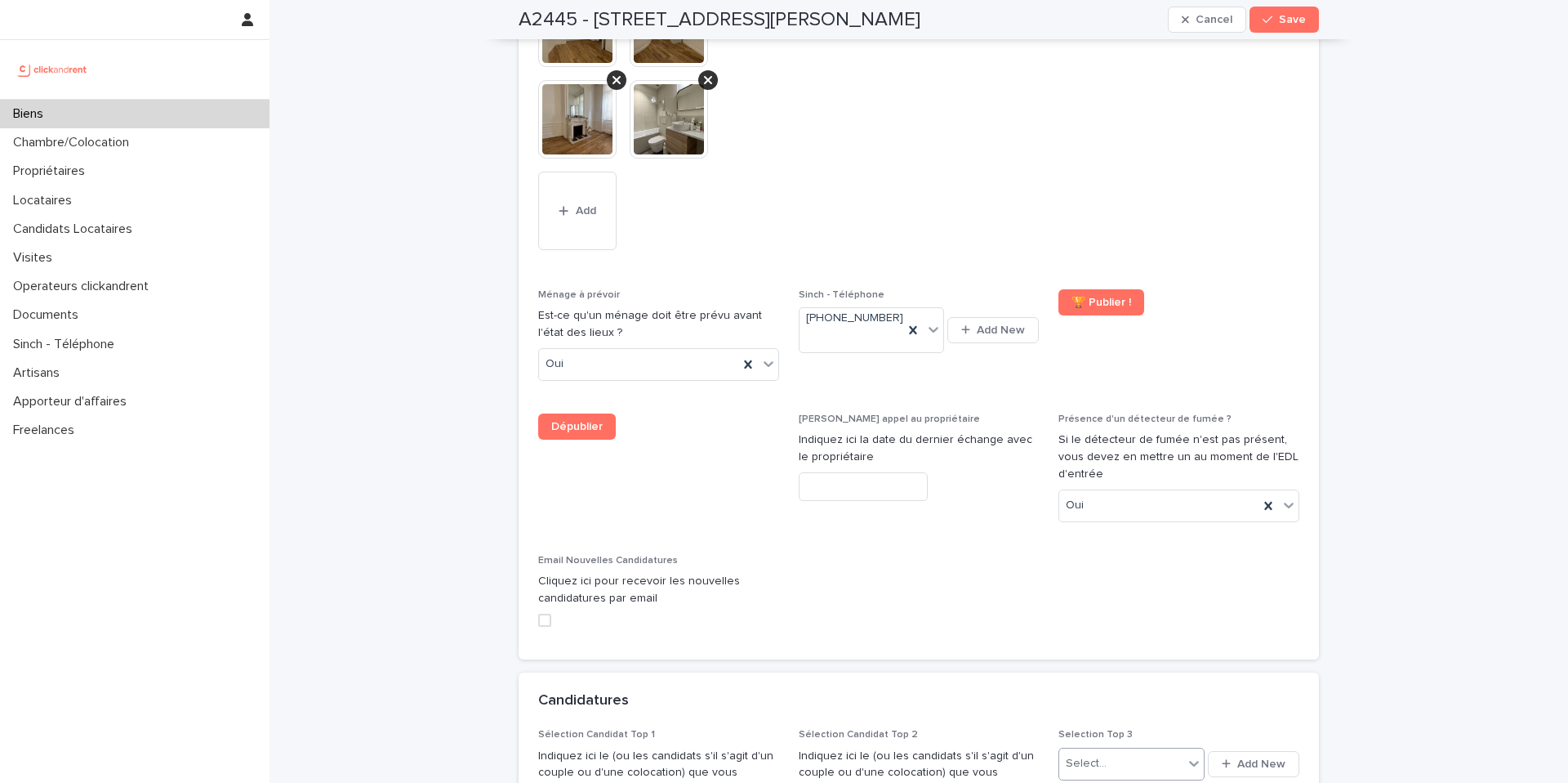
click at [1096, 755] on div "Select..." at bounding box center [1086, 764] width 41 height 17
paste input "**********"
type input "**********"
click at [1103, 663] on div "Fonohasina [PERSON_NAME]" at bounding box center [1126, 664] width 146 height 29
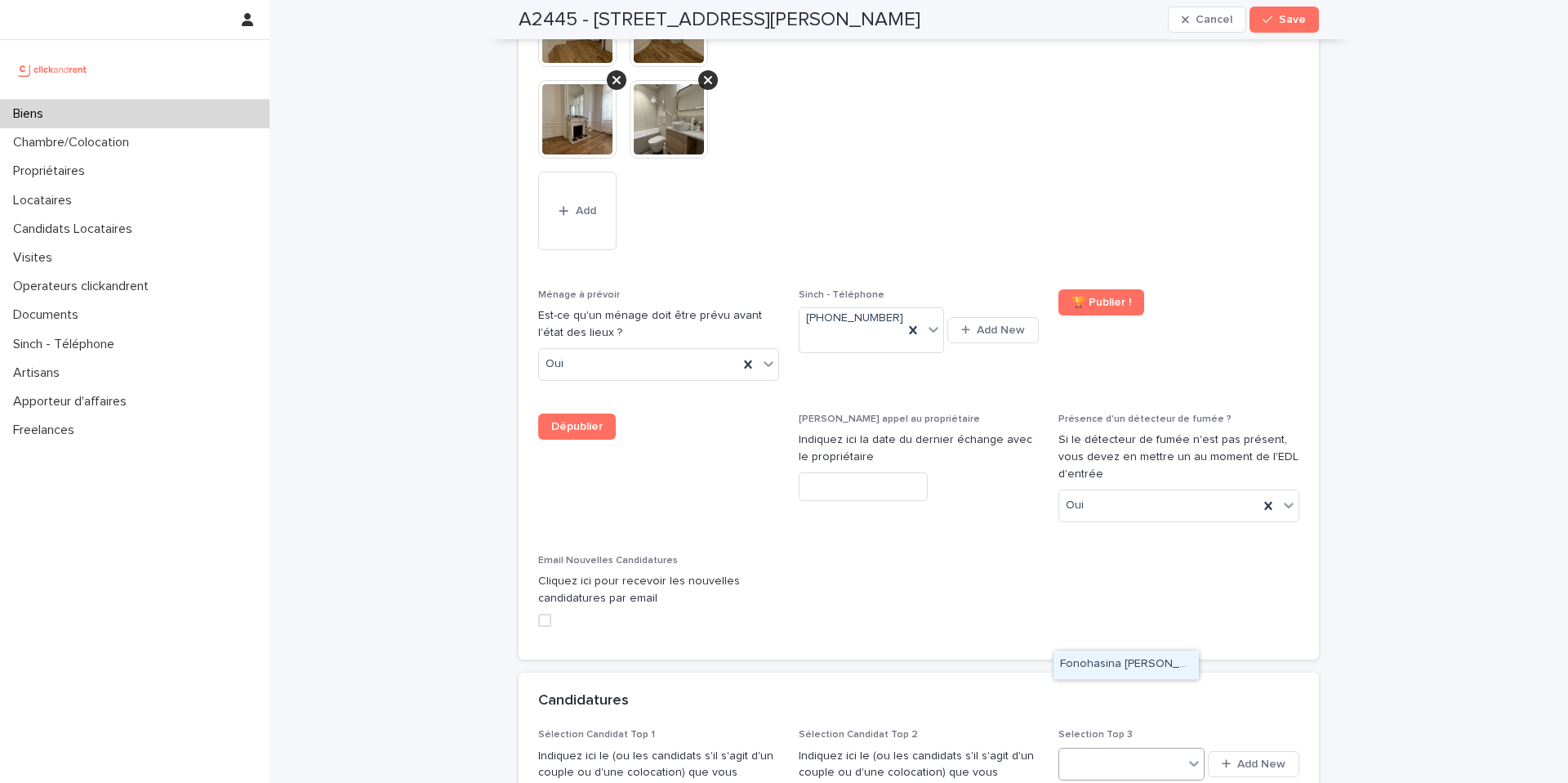
scroll to position [0, 0]
click at [1285, 24] on span "Save" at bounding box center [1292, 19] width 27 height 11
